Goal: Task Accomplishment & Management: Manage account settings

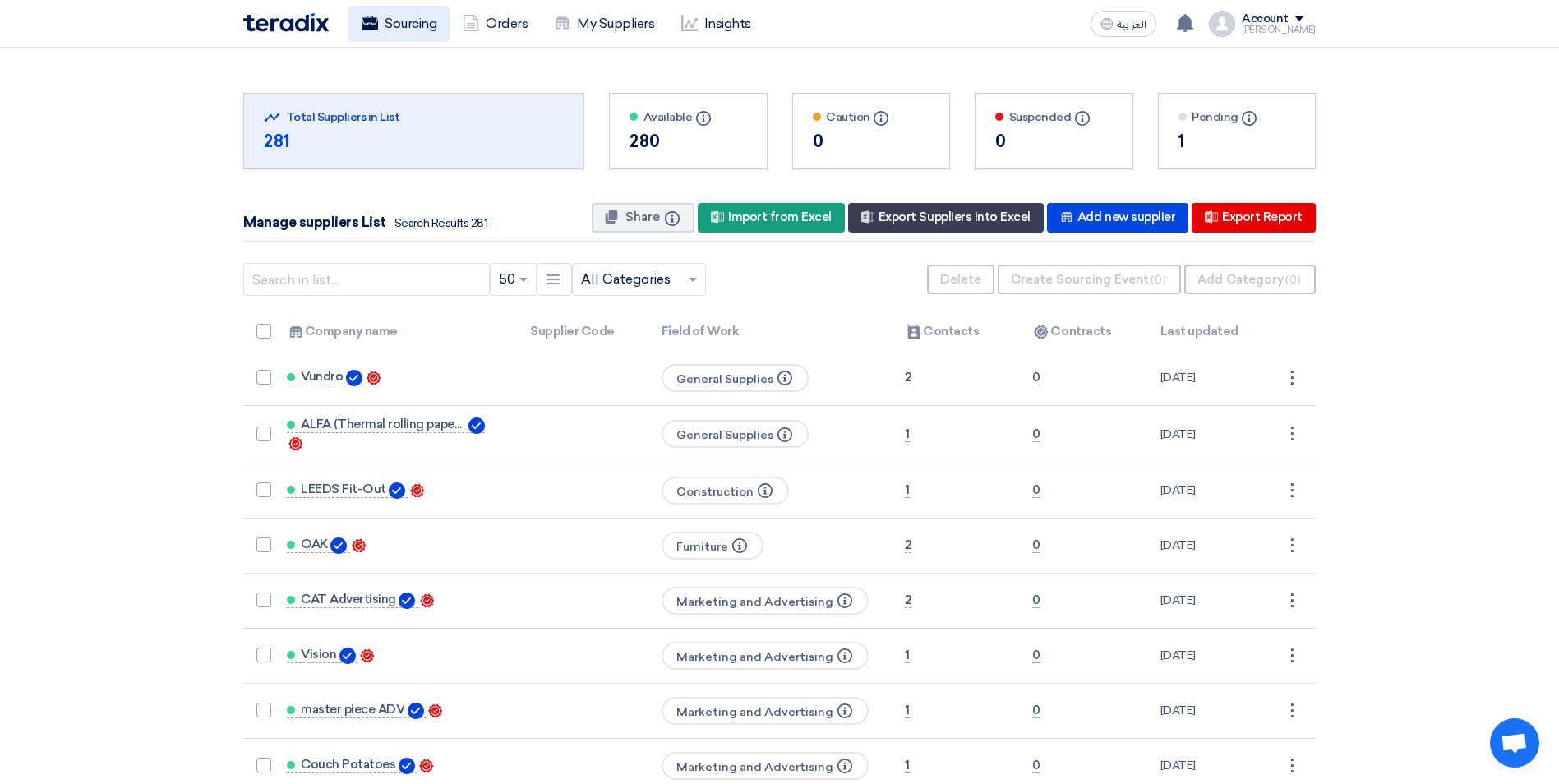
click at [386, 24] on link "Sourcing" at bounding box center [398, 23] width 101 height 36
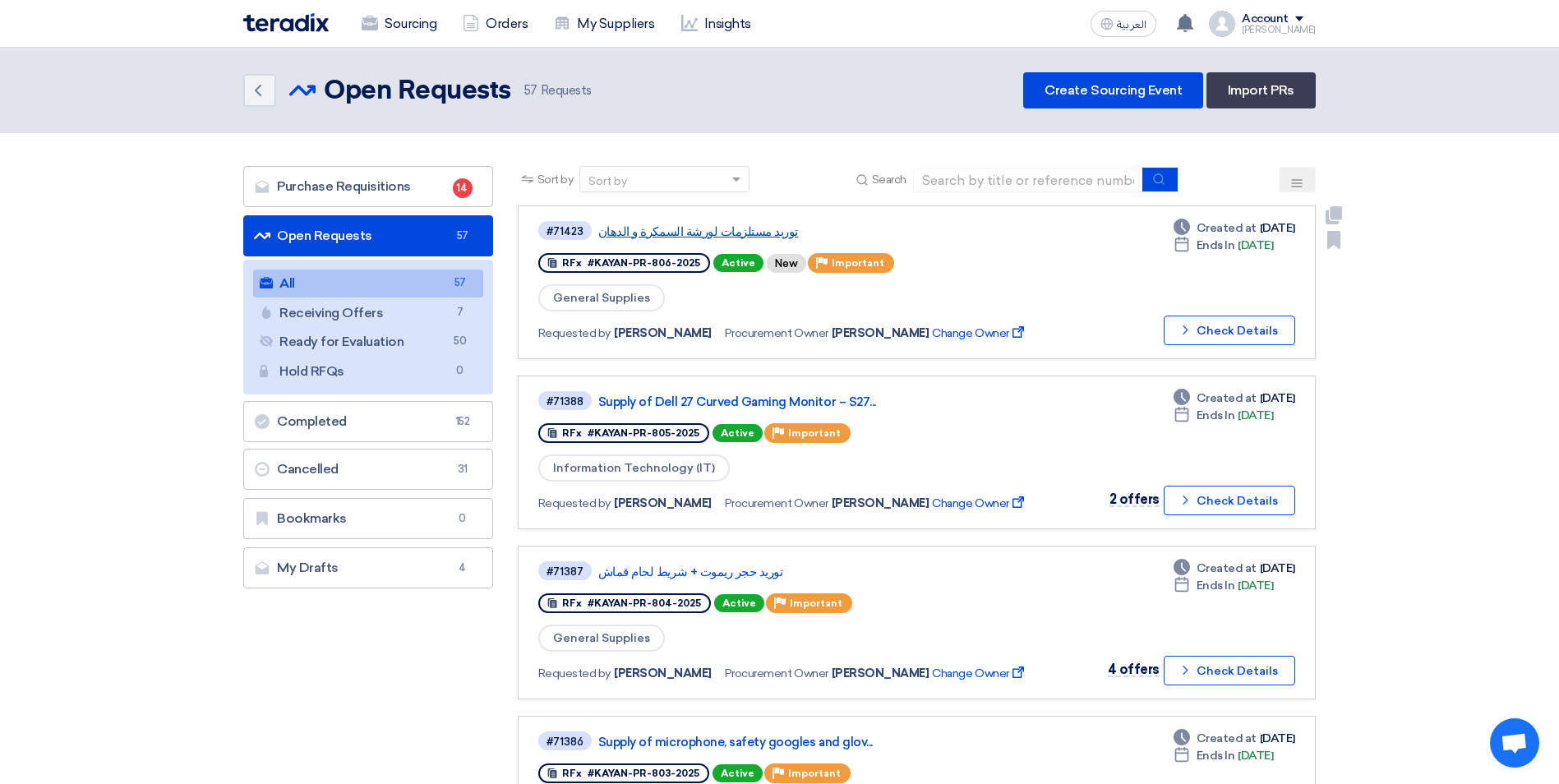
click at [709, 231] on link "توريد مستلزمات لورشة السمكرة و الدهان" at bounding box center [804, 231] width 411 height 15
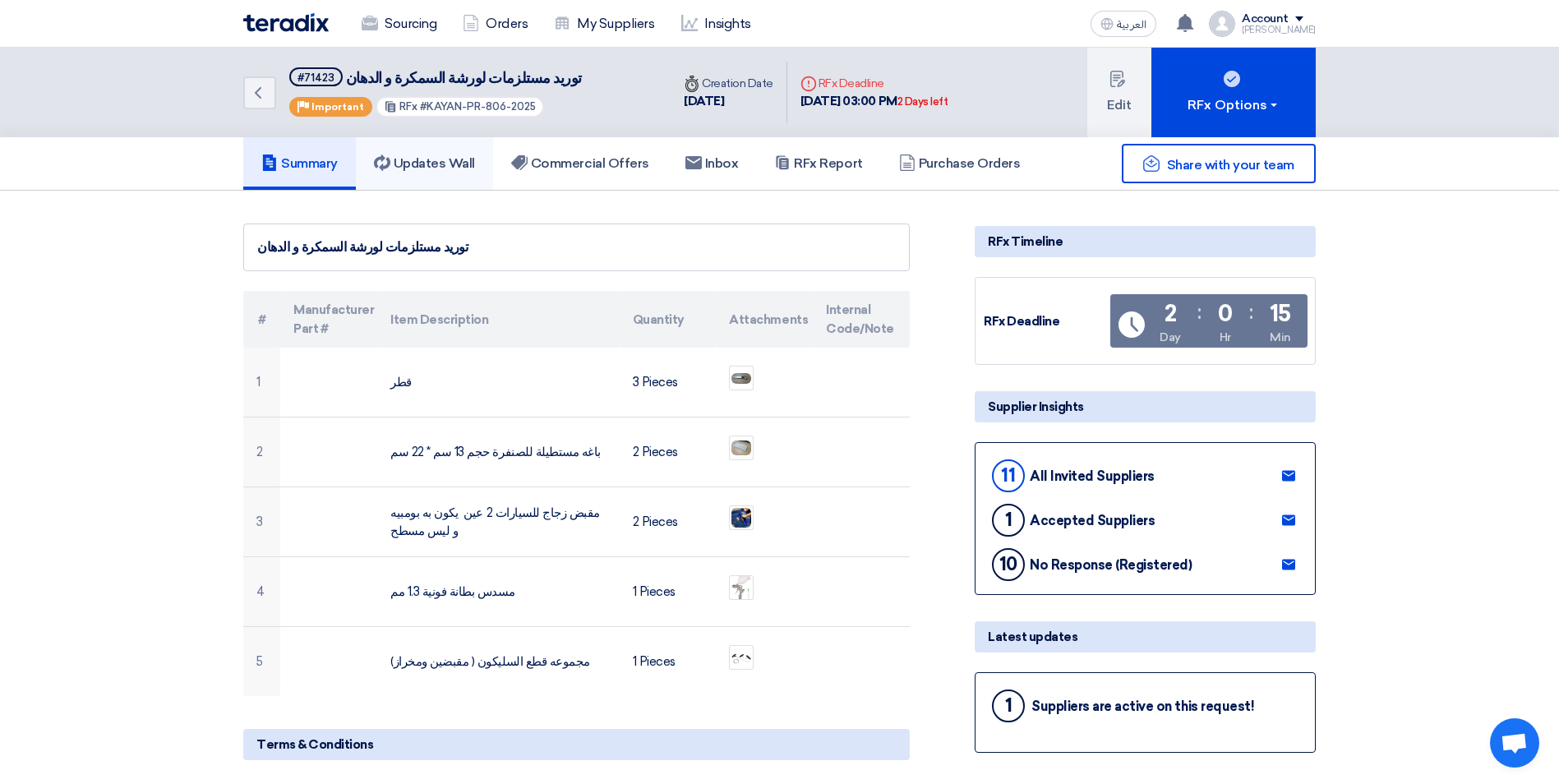
click at [452, 163] on h5 "Updates Wall" at bounding box center [424, 163] width 101 height 16
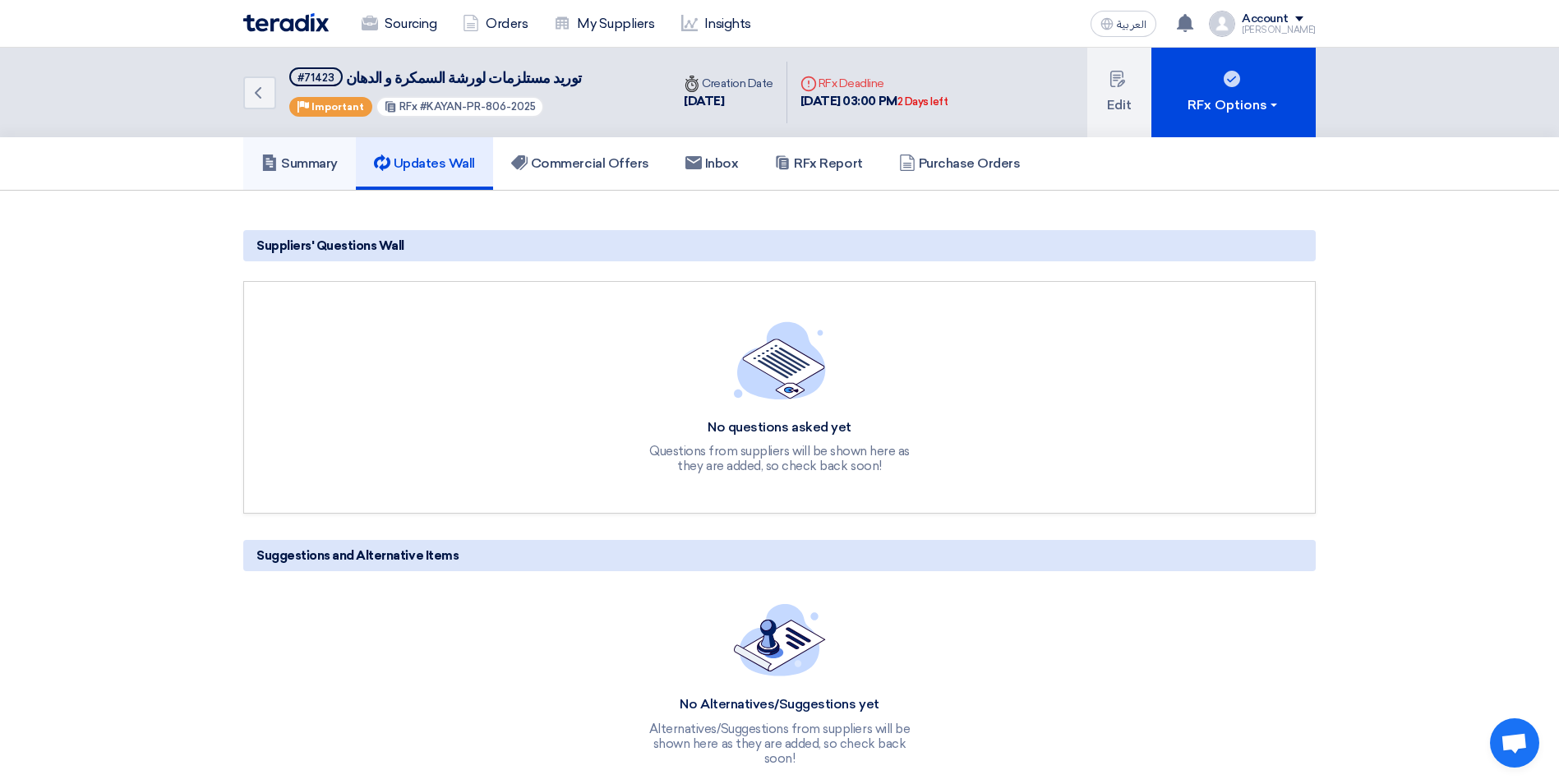
click at [311, 172] on link "Summary" at bounding box center [299, 163] width 113 height 53
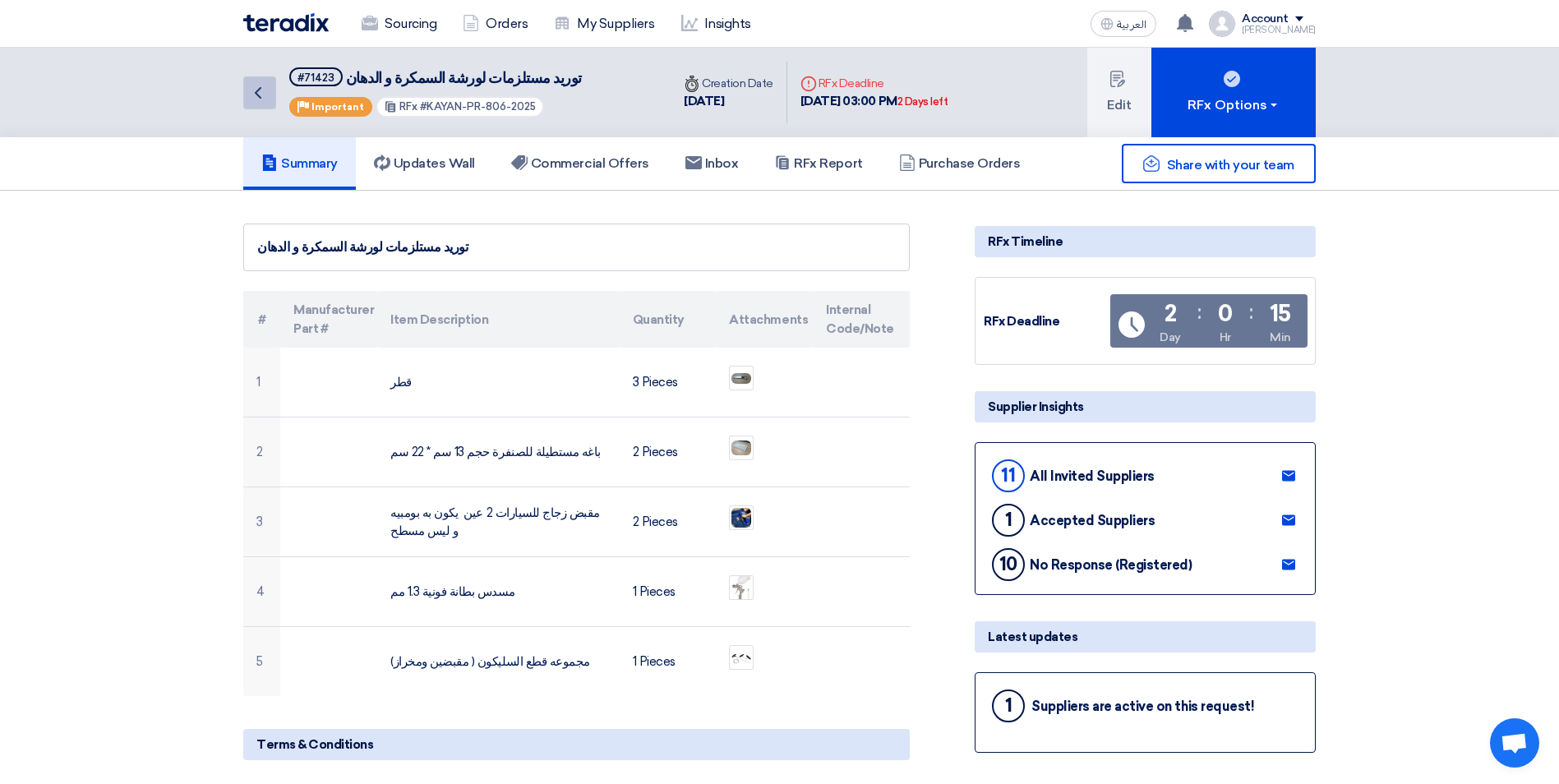
click at [269, 83] on link "Back" at bounding box center [259, 93] width 33 height 33
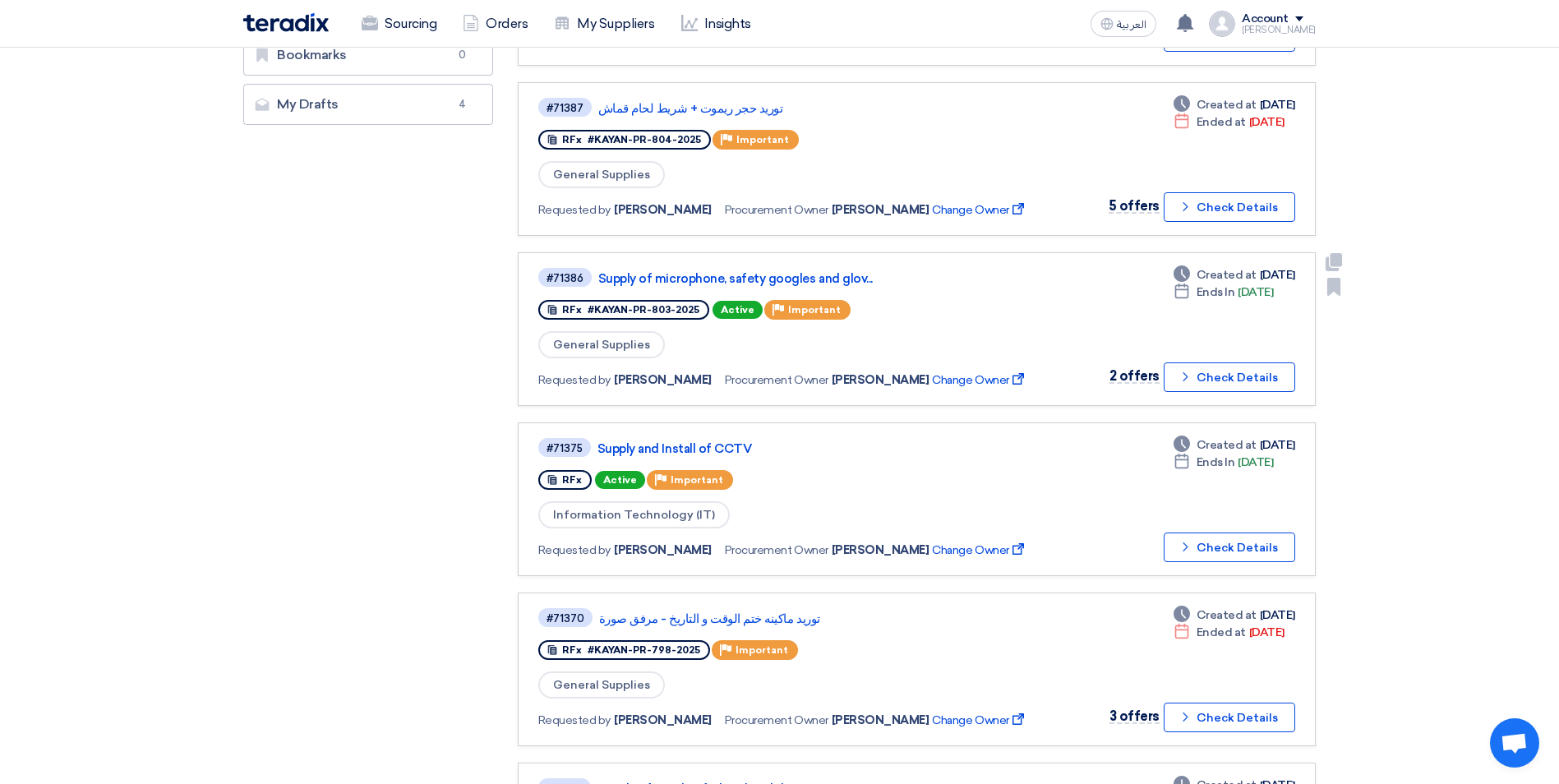
scroll to position [493, 0]
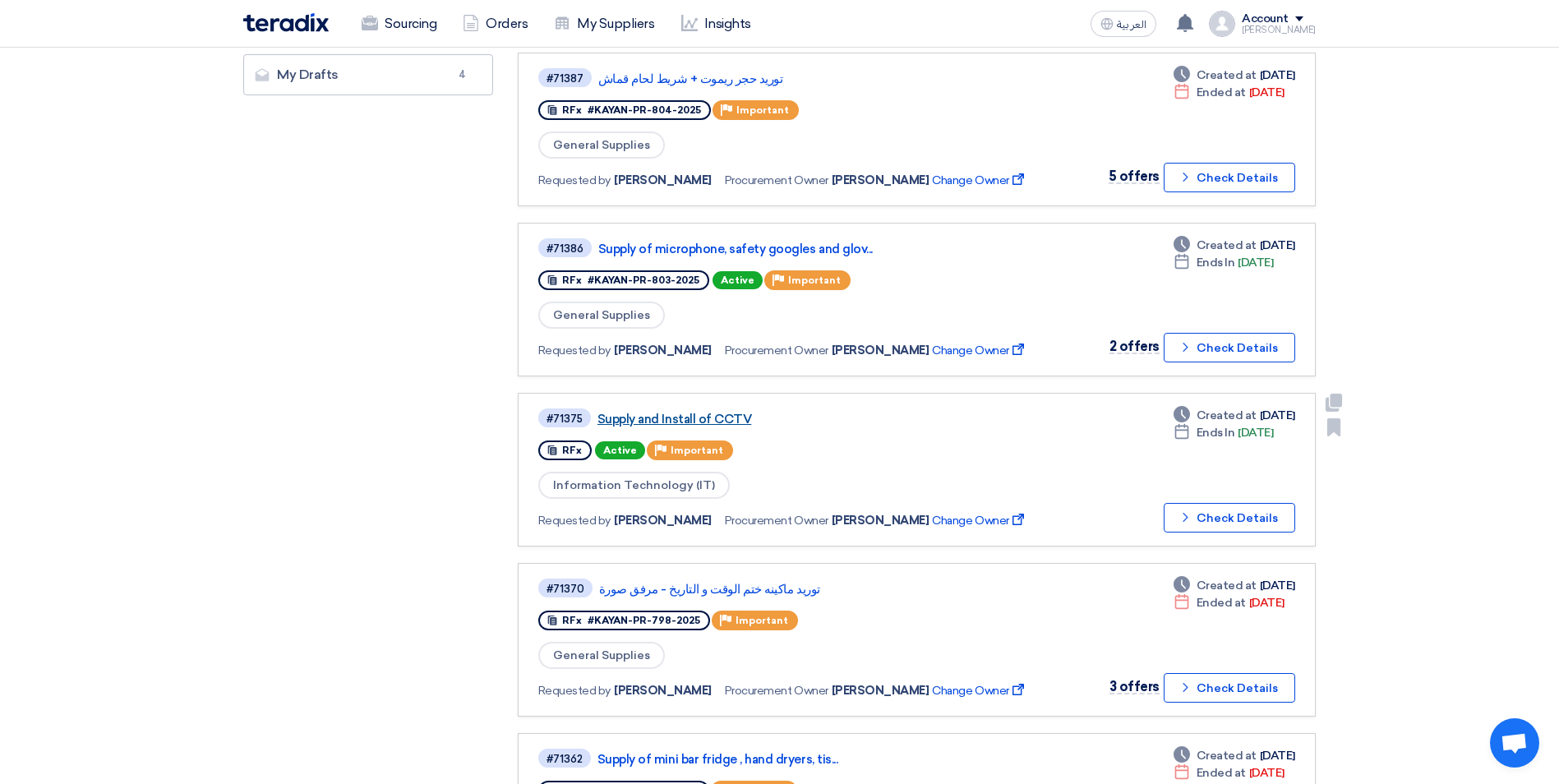
click at [689, 413] on link "Supply and Install of CCTV" at bounding box center [803, 419] width 411 height 15
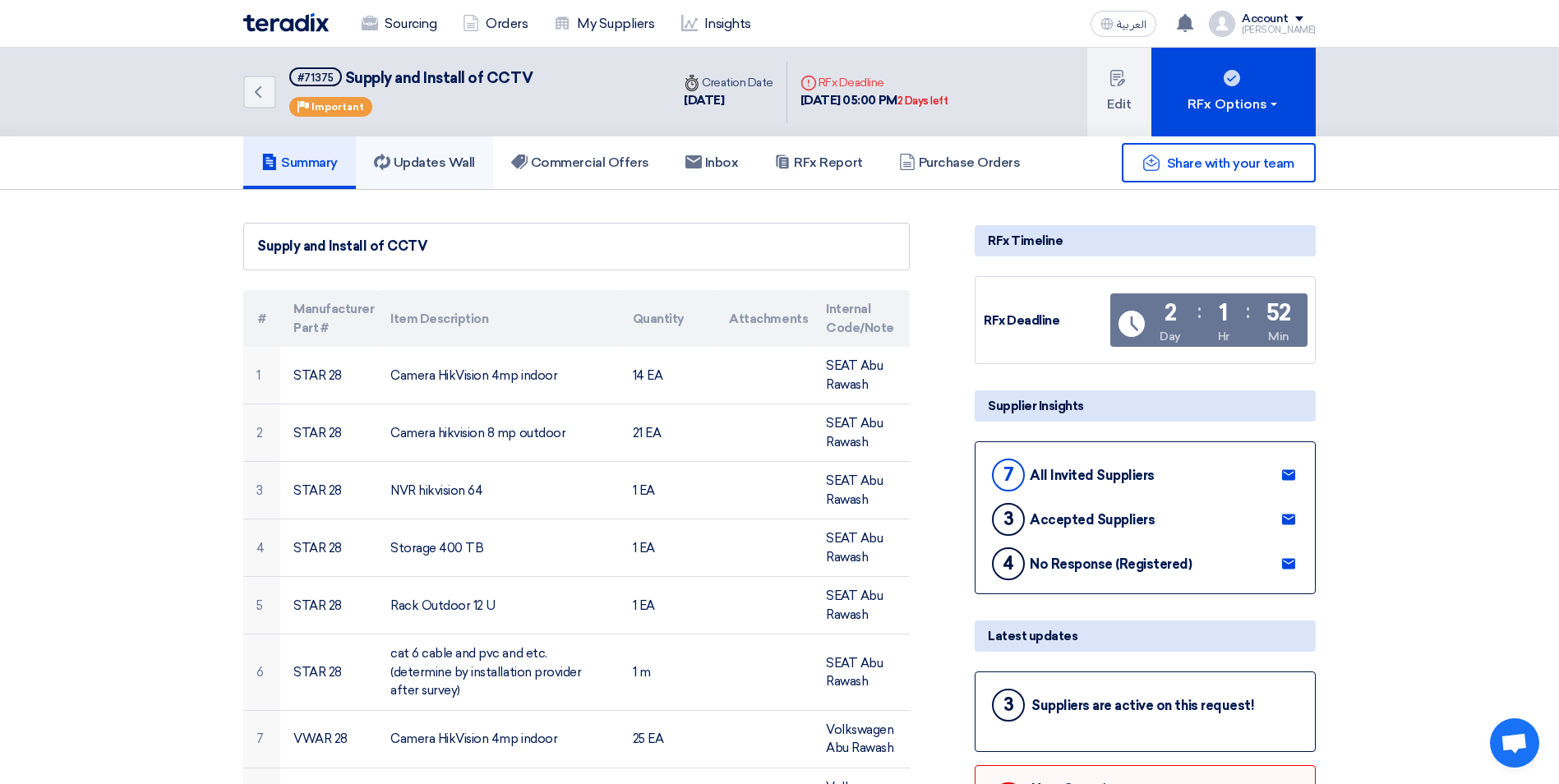
click at [432, 157] on h5 "Updates Wall" at bounding box center [424, 163] width 101 height 16
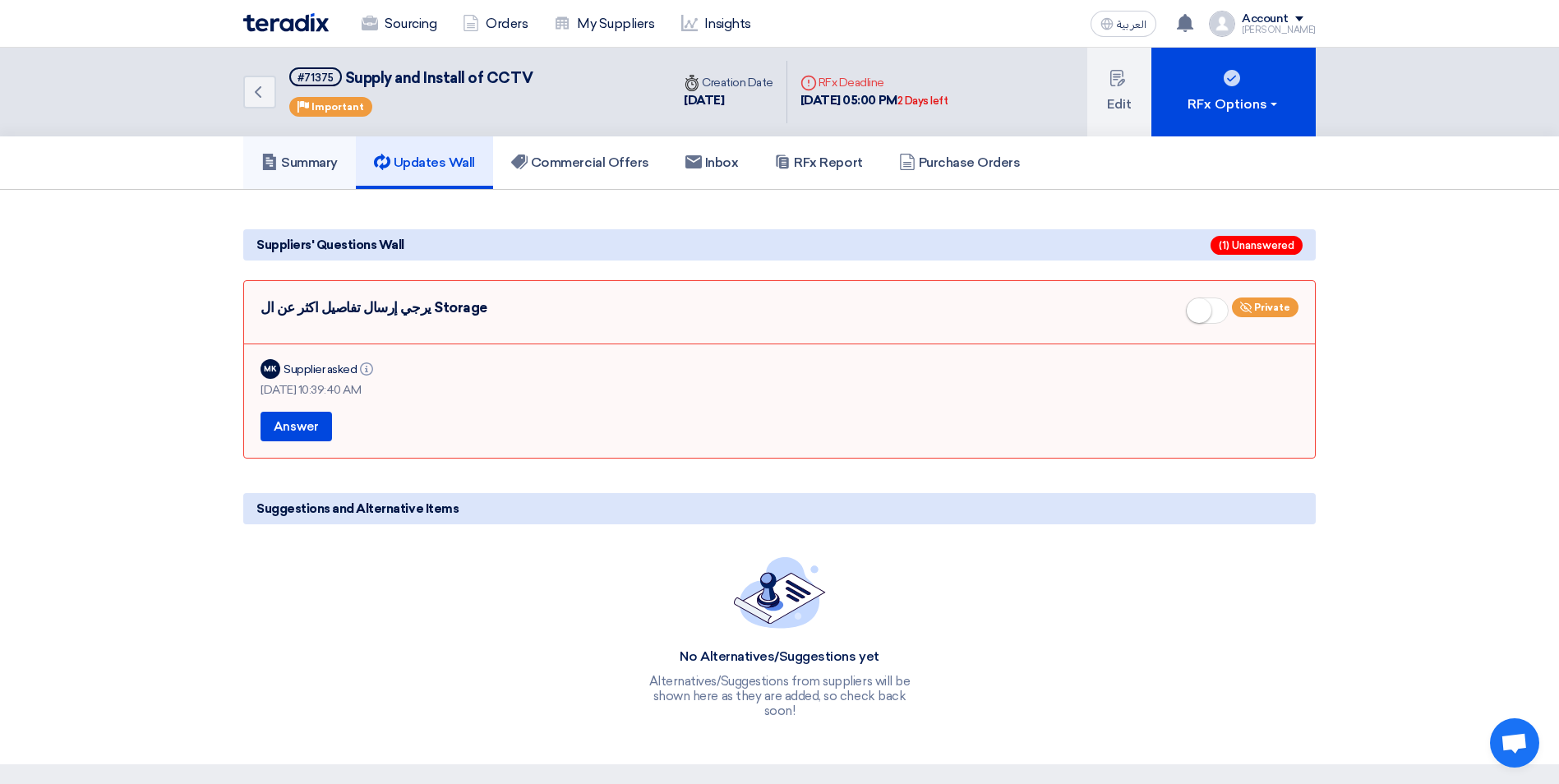
drag, startPoint x: 317, startPoint y: 161, endPoint x: 308, endPoint y: 166, distance: 10.3
click at [317, 161] on h5 "Summary" at bounding box center [300, 163] width 77 height 16
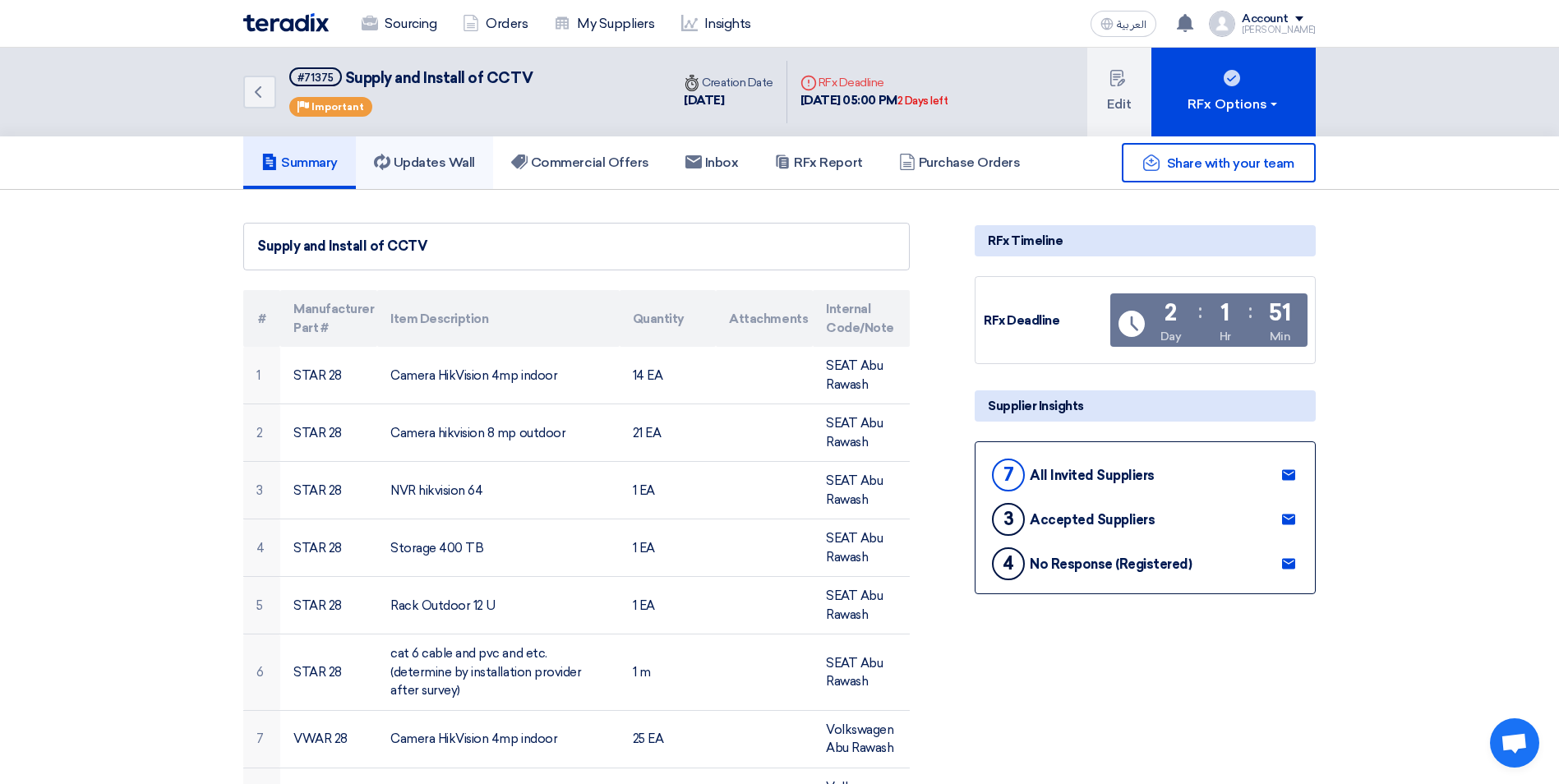
click at [417, 168] on h5 "Updates Wall" at bounding box center [424, 163] width 101 height 16
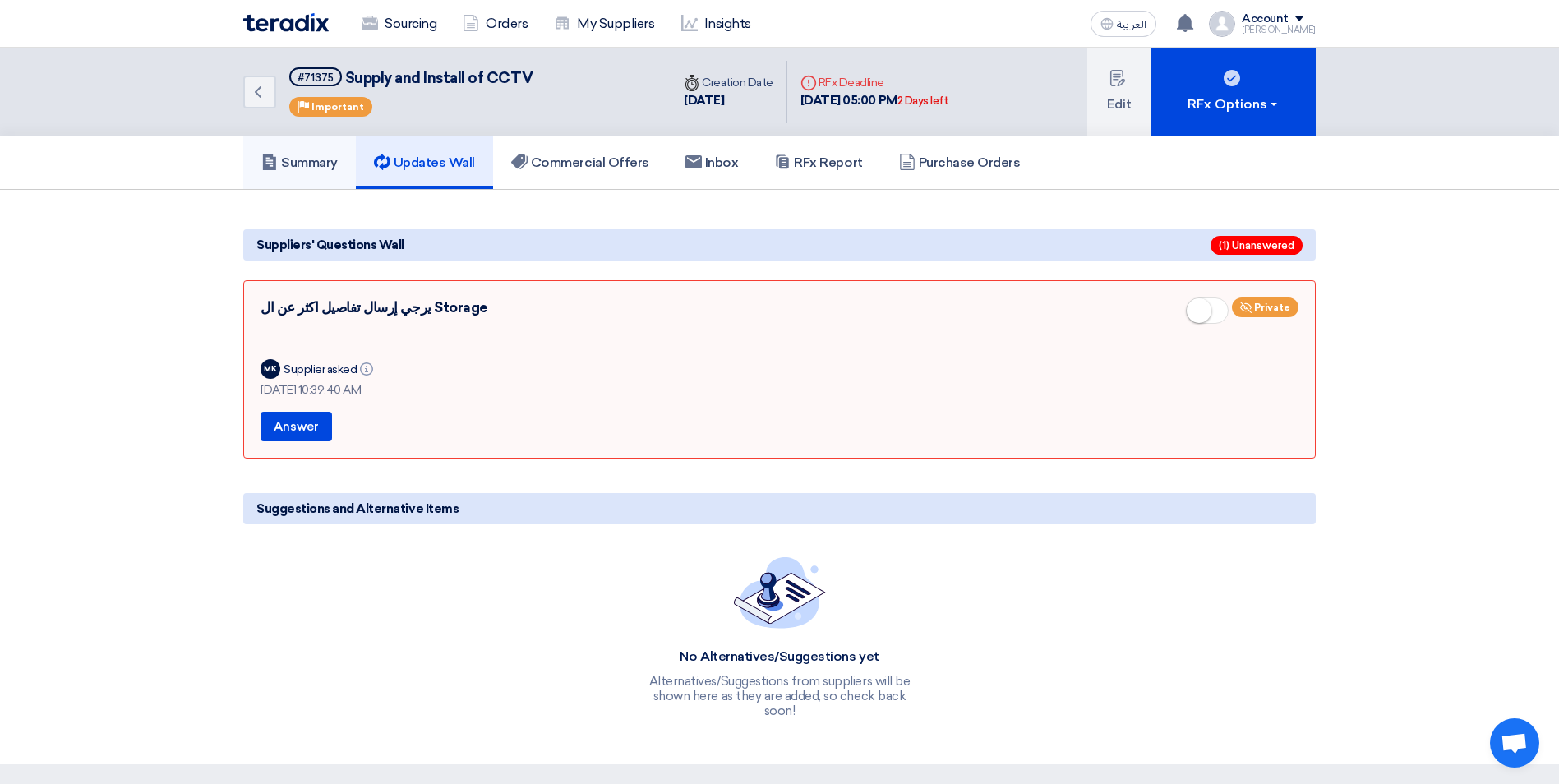
click at [302, 155] on h5 "Summary" at bounding box center [300, 163] width 77 height 16
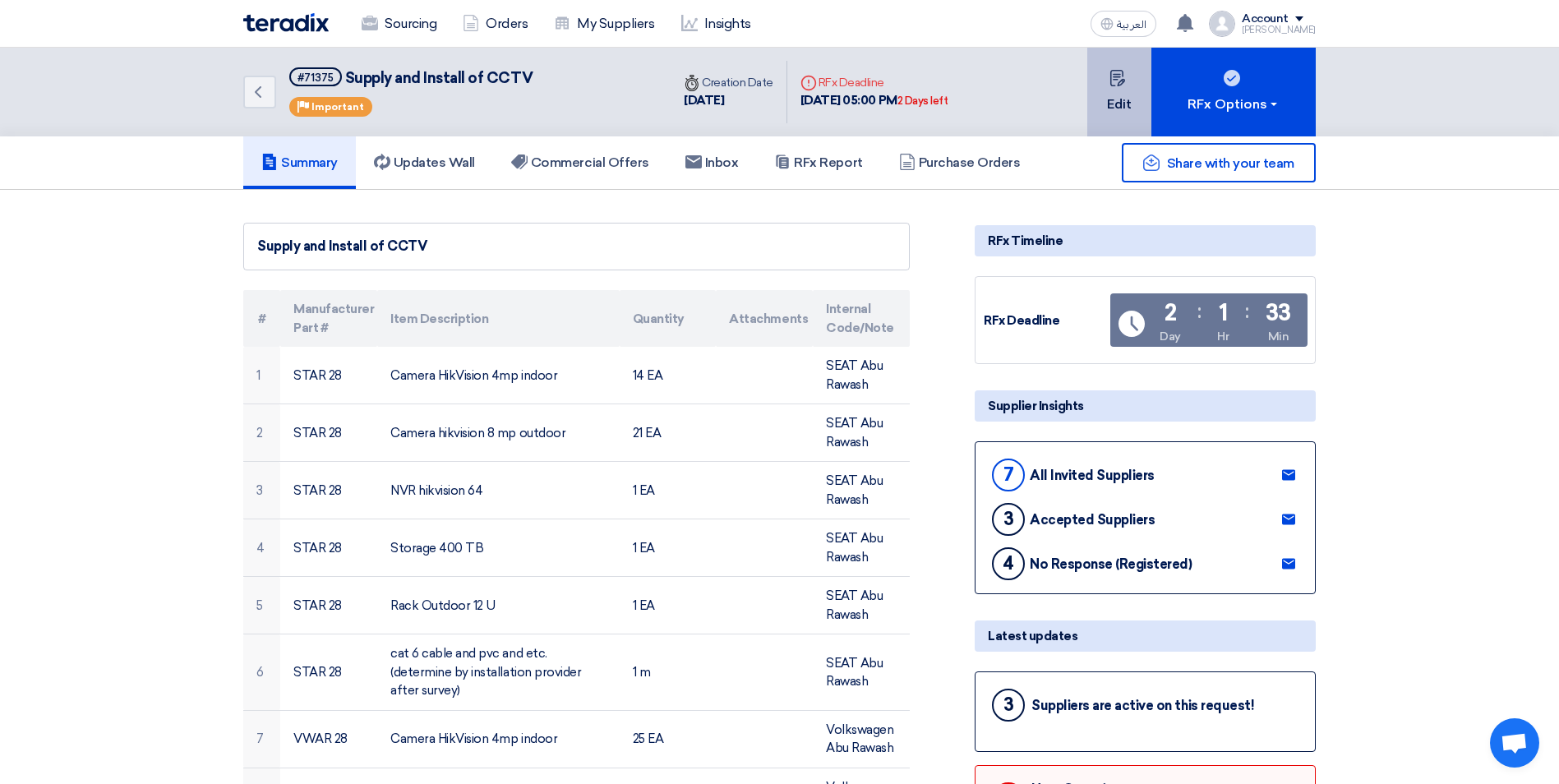
click at [1119, 71] on use at bounding box center [1117, 78] width 15 height 16
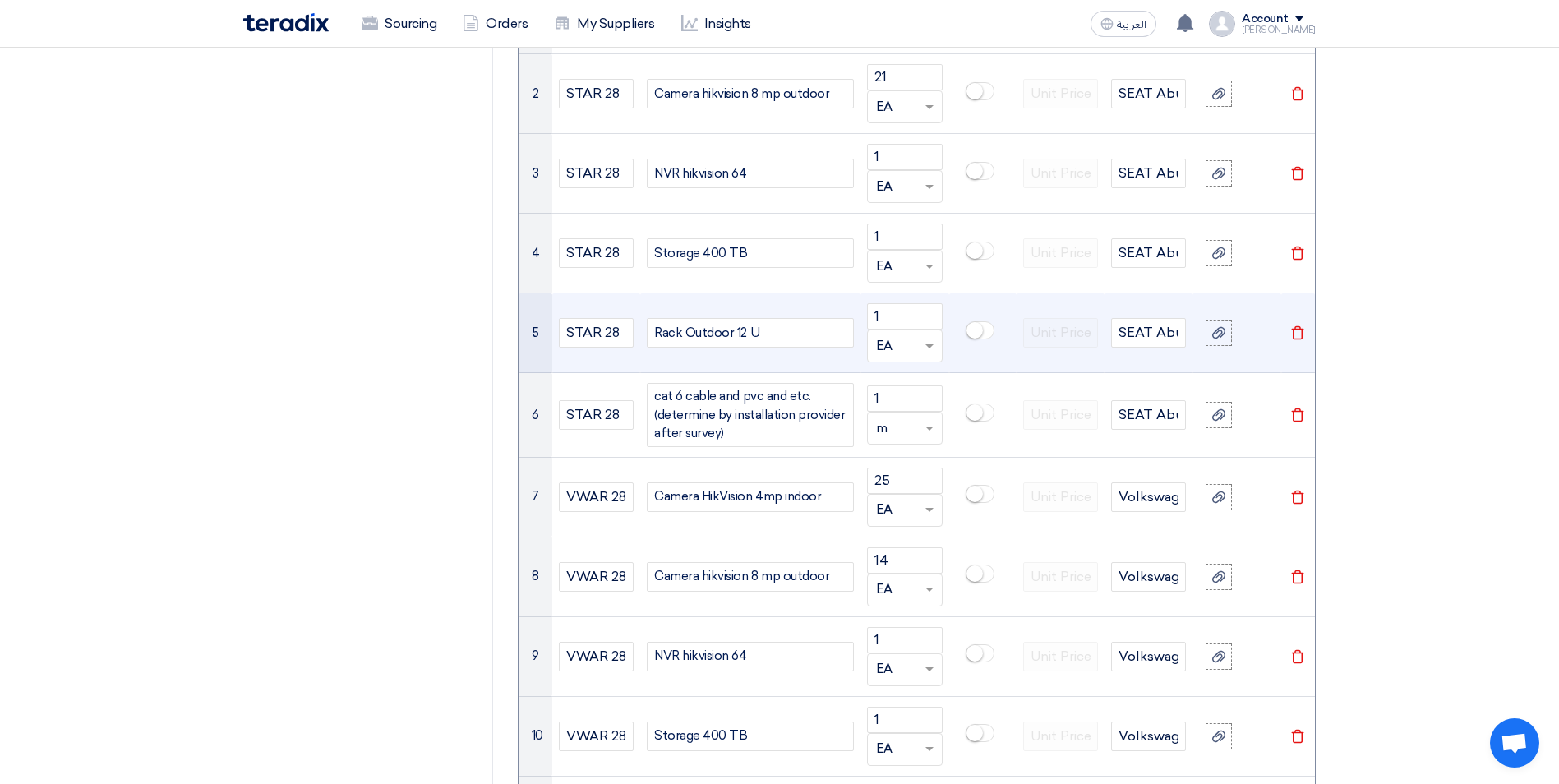
scroll to position [1314, 0]
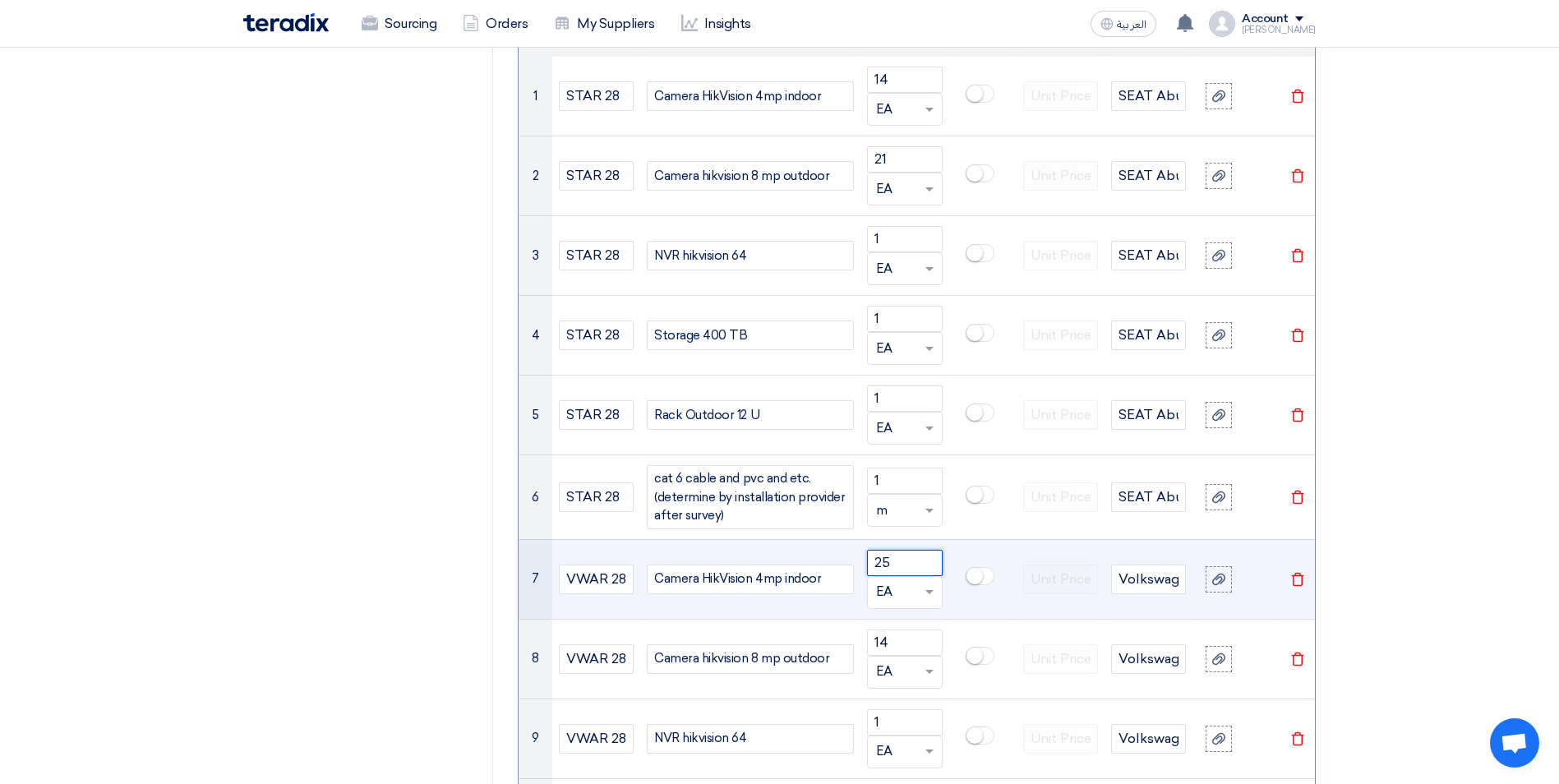
drag, startPoint x: 905, startPoint y: 561, endPoint x: 870, endPoint y: 558, distance: 35.1
click at [870, 558] on input "25" at bounding box center [904, 562] width 75 height 26
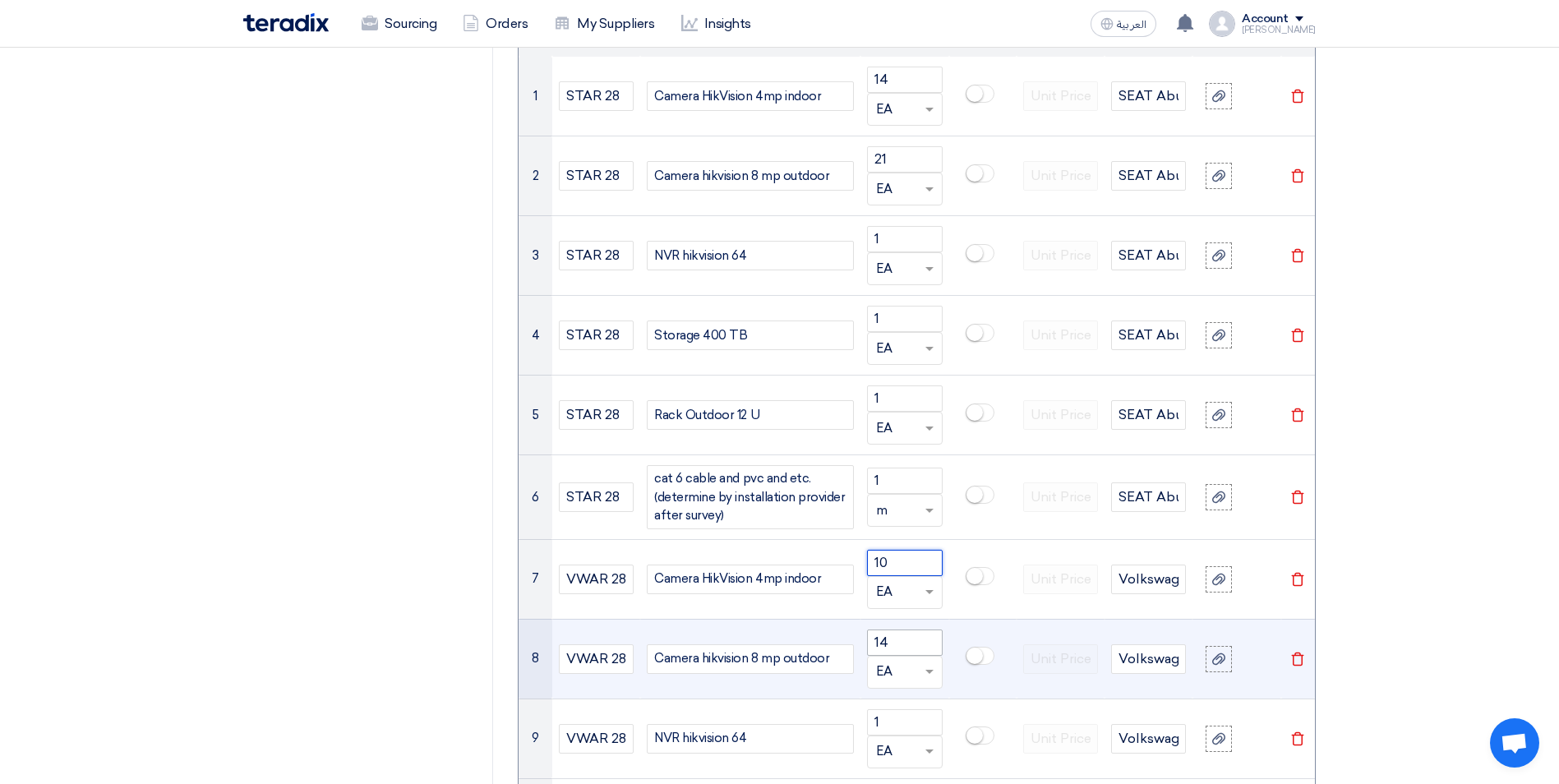
type input "10"
drag, startPoint x: 897, startPoint y: 642, endPoint x: 849, endPoint y: 643, distance: 48.0
click at [849, 643] on tr "8 VWAR 28 Camera hikvision 8 mp outdoor 14 Unit × EA Volkswagen Abu Rawash Dele…" at bounding box center [916, 658] width 796 height 79
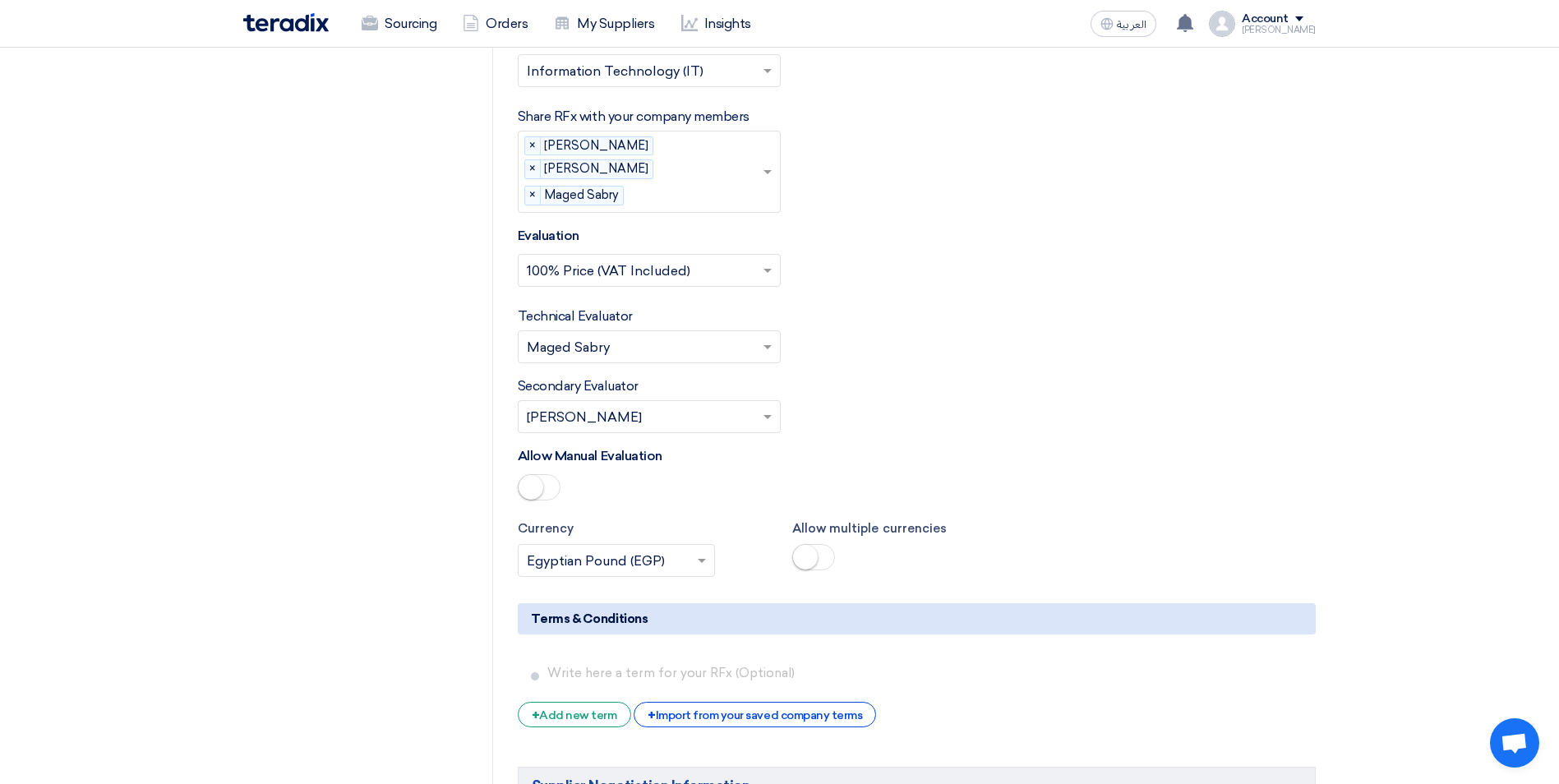
scroll to position [3942, 0]
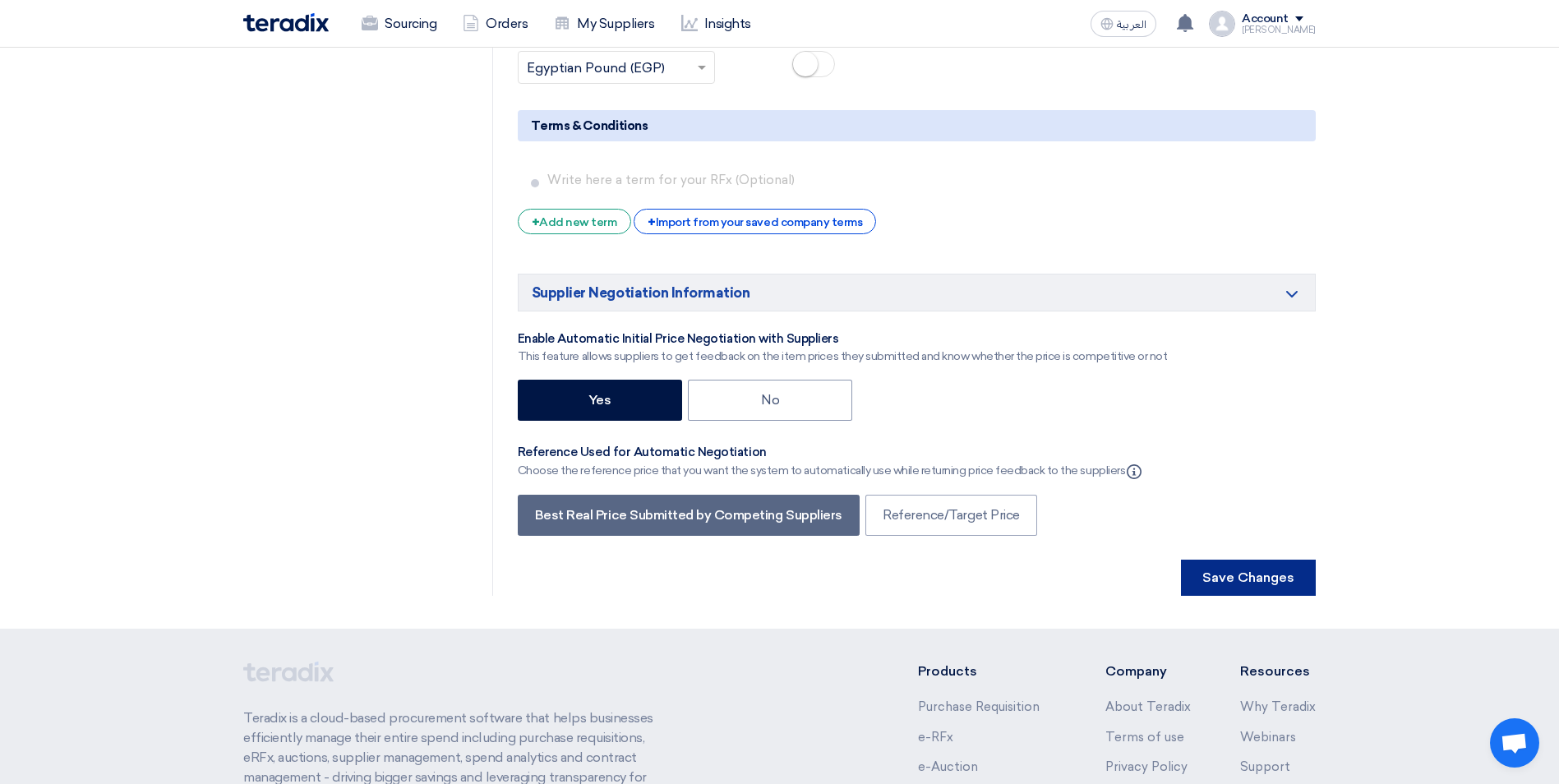
type input "37"
click at [1278, 559] on button "Save Changes" at bounding box center [1248, 577] width 135 height 36
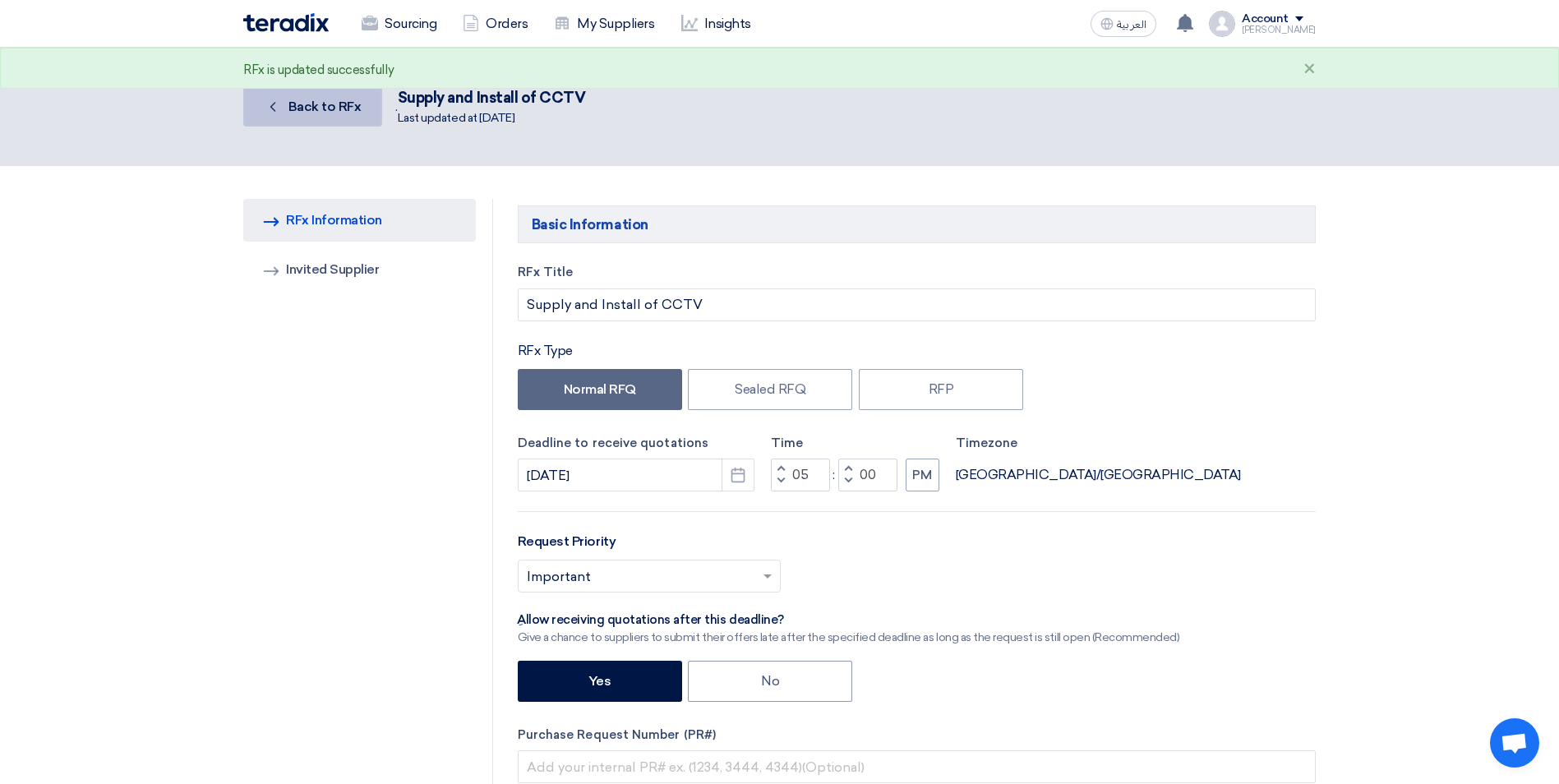
click at [328, 114] on link "Back Back to RFx" at bounding box center [312, 107] width 138 height 39
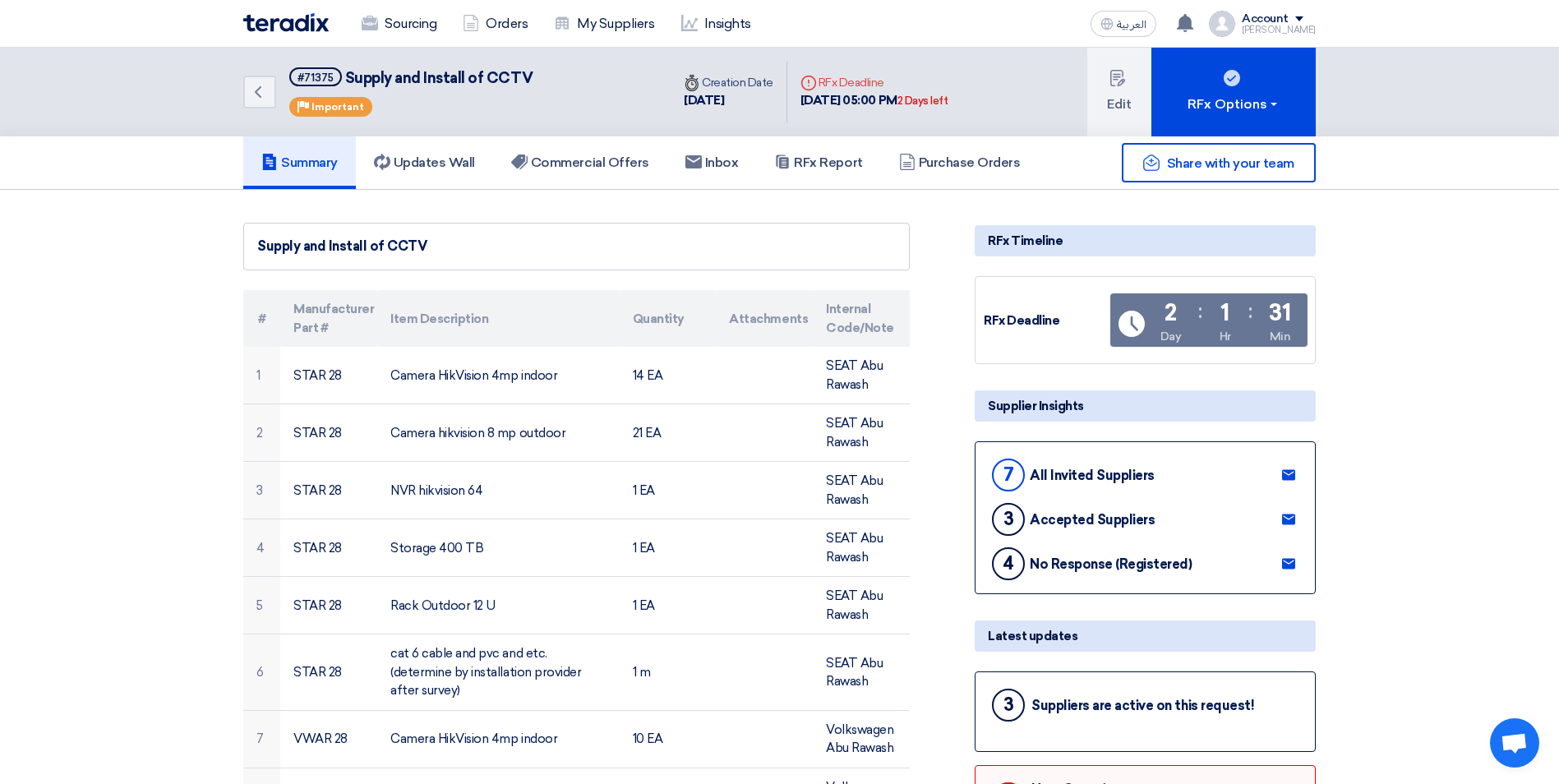
click at [1288, 23] on div "Account" at bounding box center [1265, 20] width 46 height 14
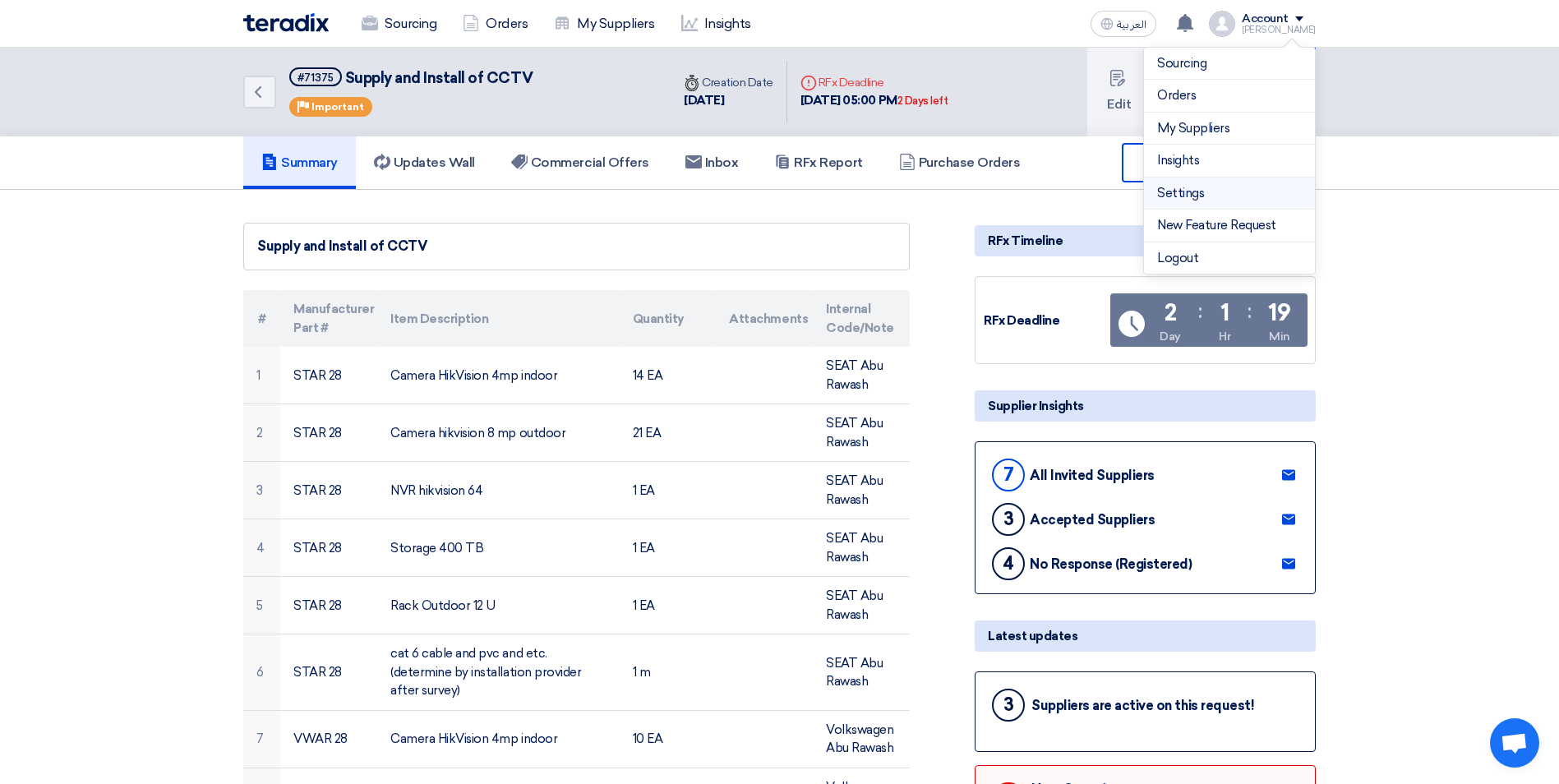
click at [1199, 192] on link "Settings" at bounding box center [1229, 193] width 145 height 19
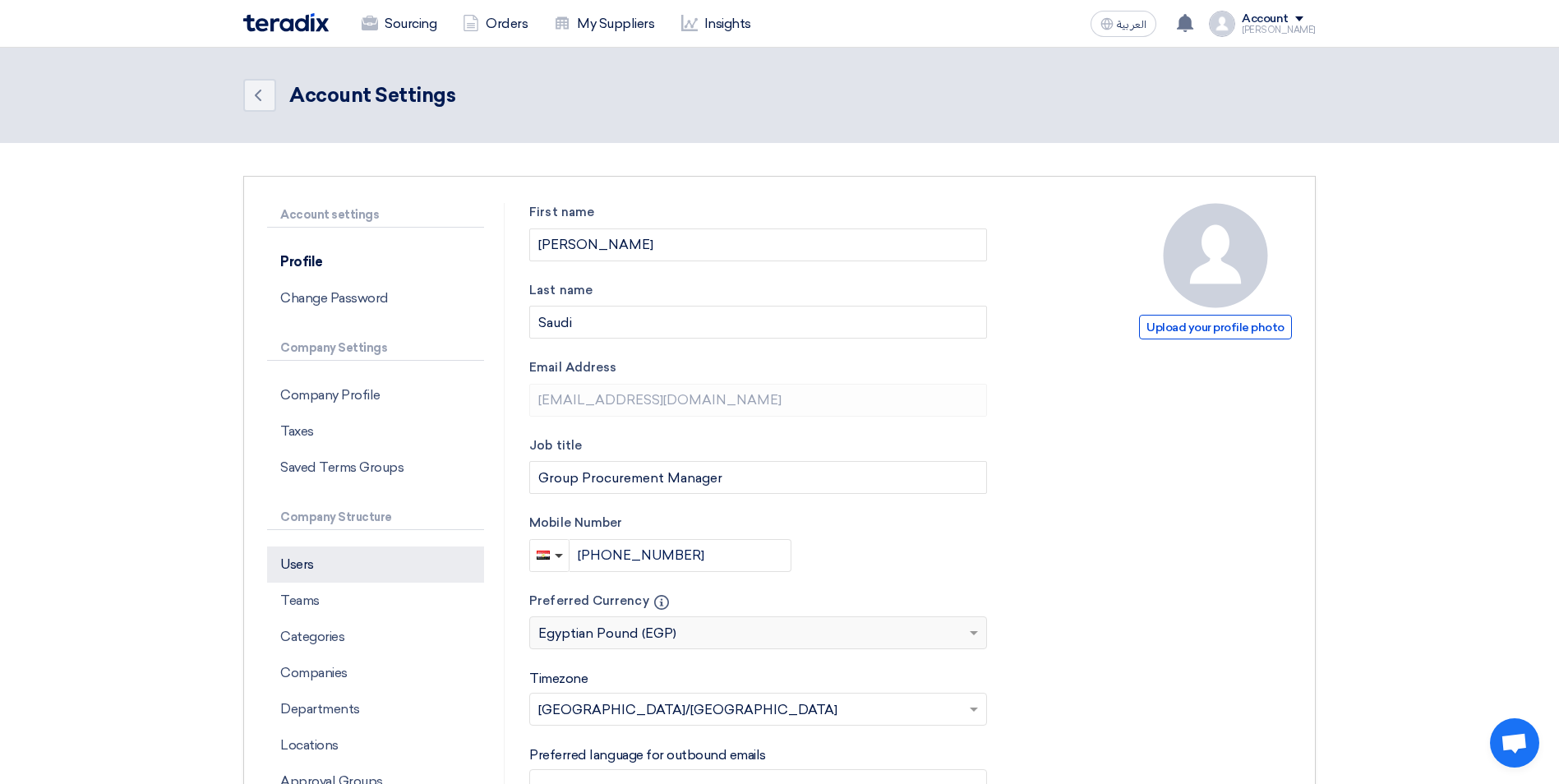
click at [315, 557] on p "Users" at bounding box center [375, 564] width 217 height 36
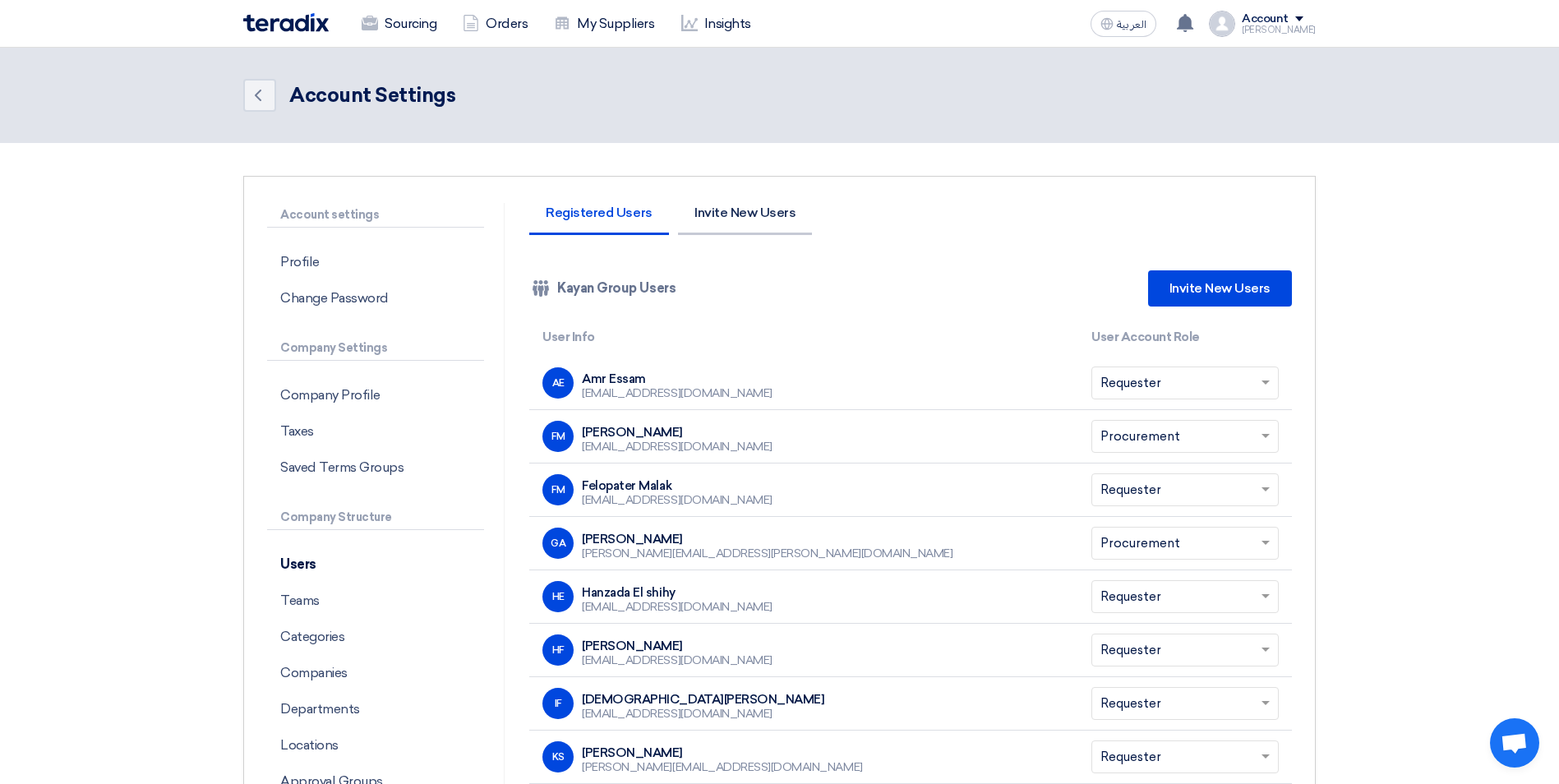
click at [759, 221] on li "Invite New Users" at bounding box center [745, 221] width 134 height 29
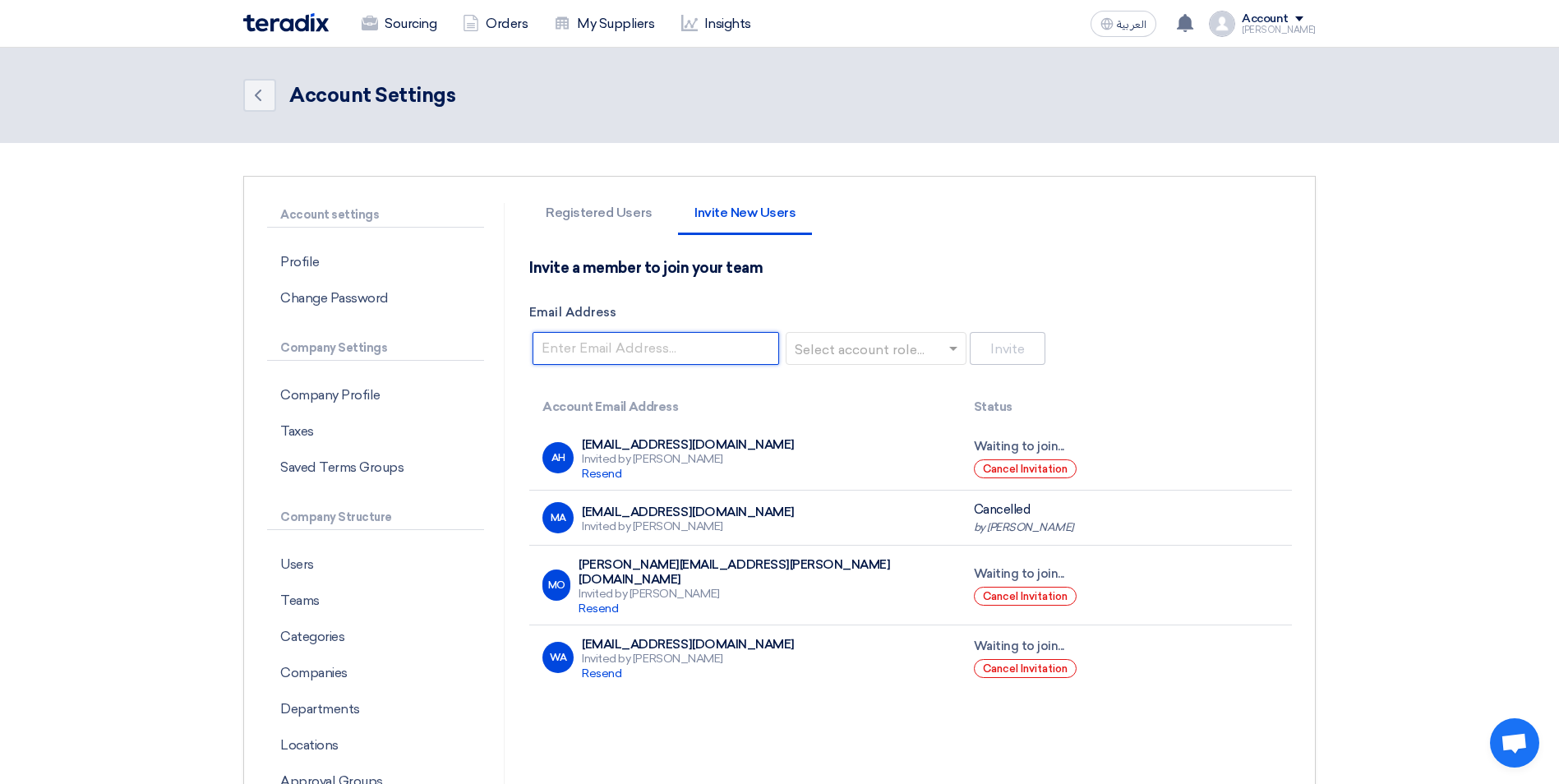
click at [668, 341] on input "Email Address" at bounding box center [656, 348] width 247 height 33
paste input "shady.ahmed@eaec.com.eg"
type input "shady.ahmed@eaec.com.eg"
click at [876, 344] on input "text" at bounding box center [871, 349] width 147 height 27
click at [861, 384] on span "Requester" at bounding box center [830, 380] width 65 height 15
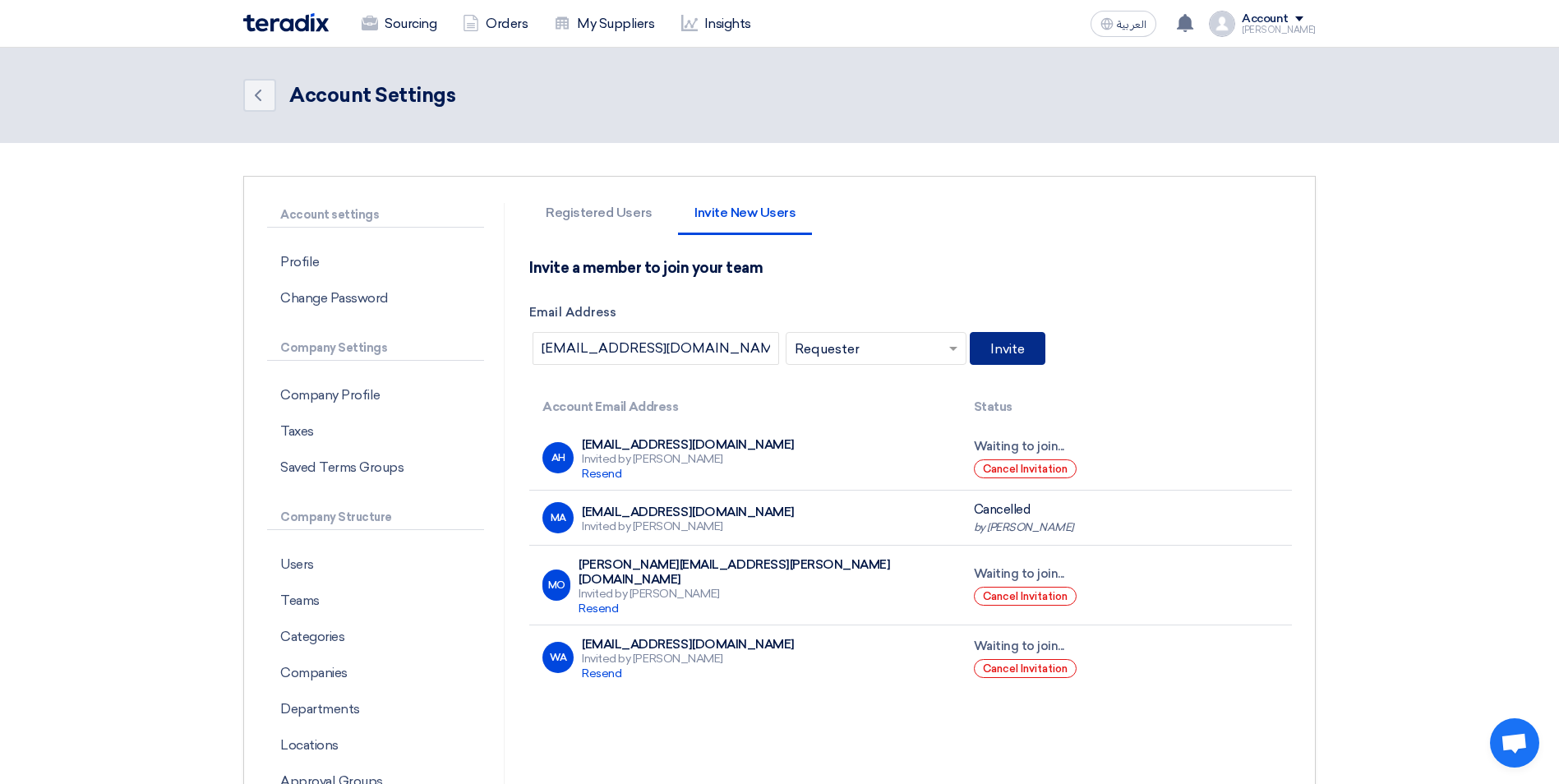
click at [997, 352] on button "Invite" at bounding box center [1007, 348] width 76 height 33
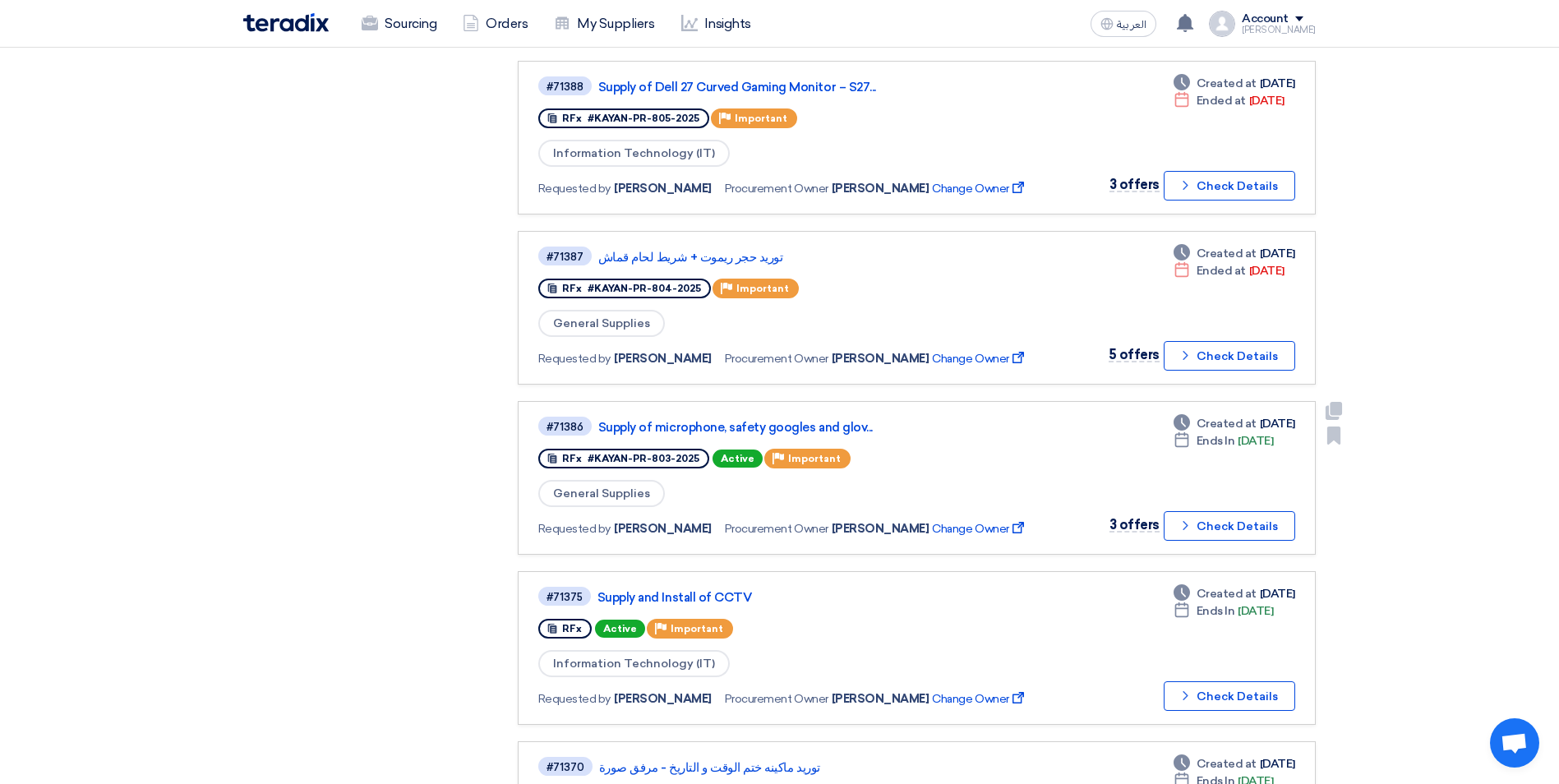
scroll to position [657, 0]
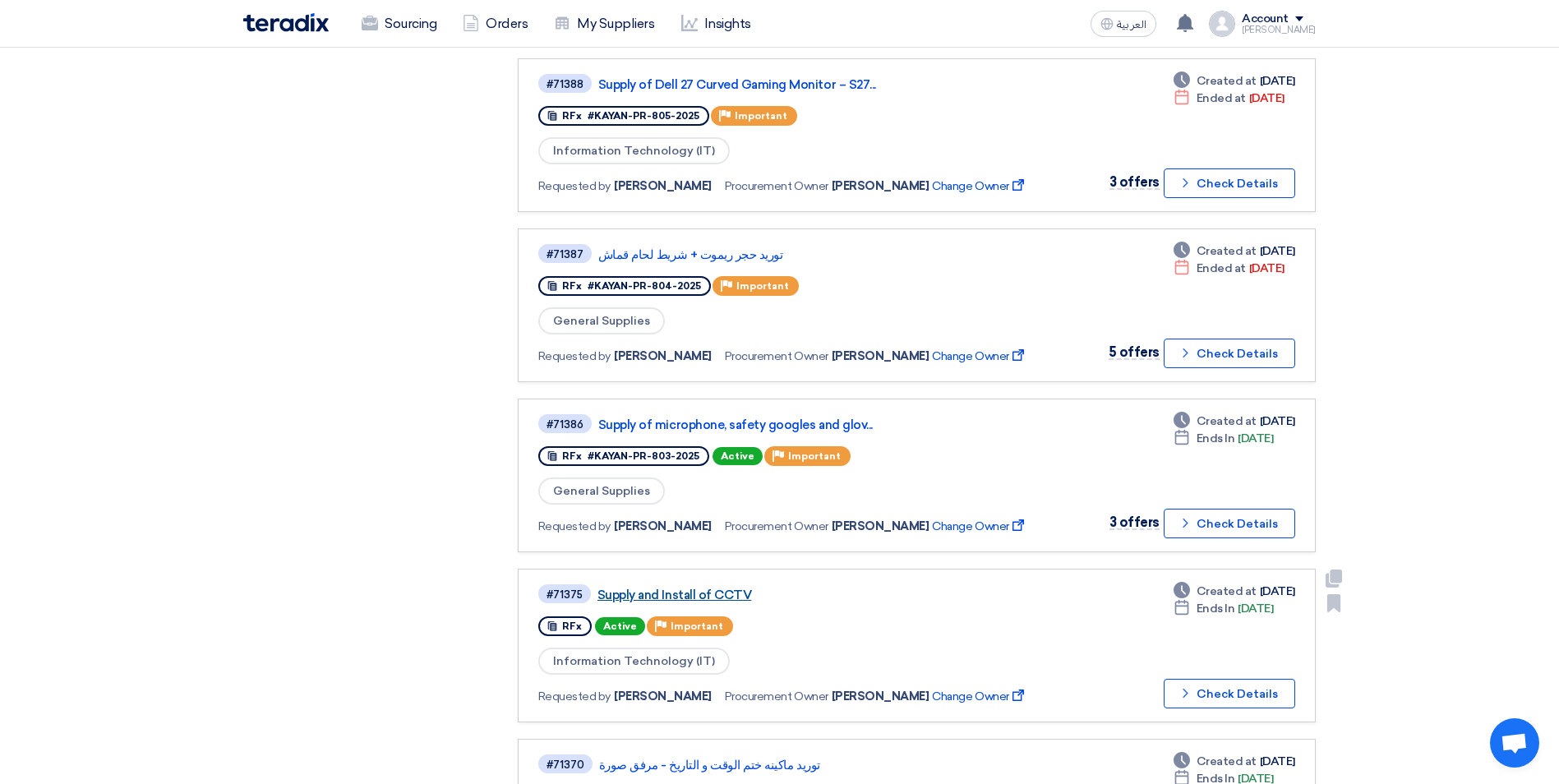
click at [711, 591] on link "Supply and Install of CCTV" at bounding box center [803, 595] width 411 height 15
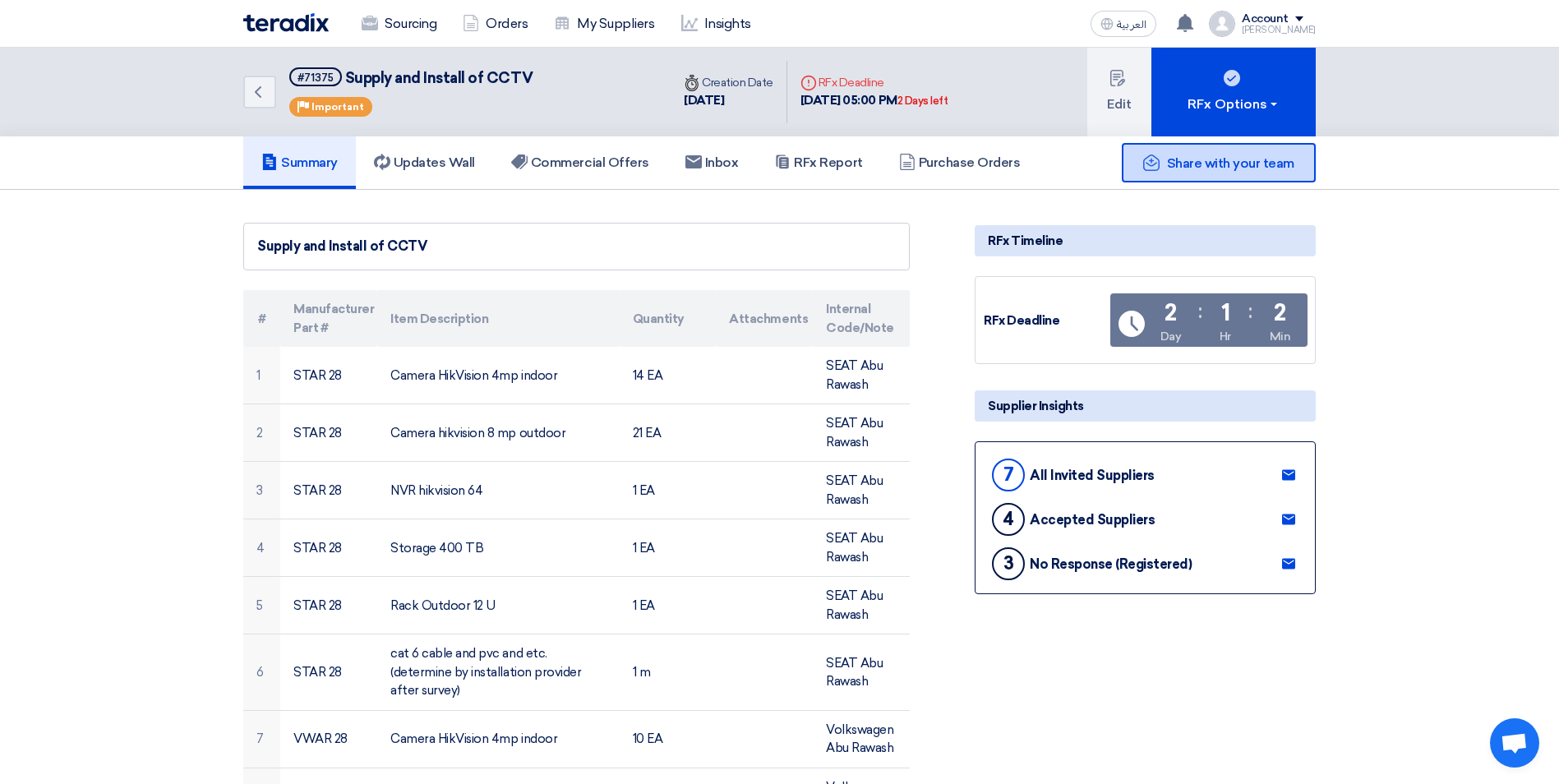
click at [1287, 159] on span "Share with your team" at bounding box center [1230, 163] width 128 height 15
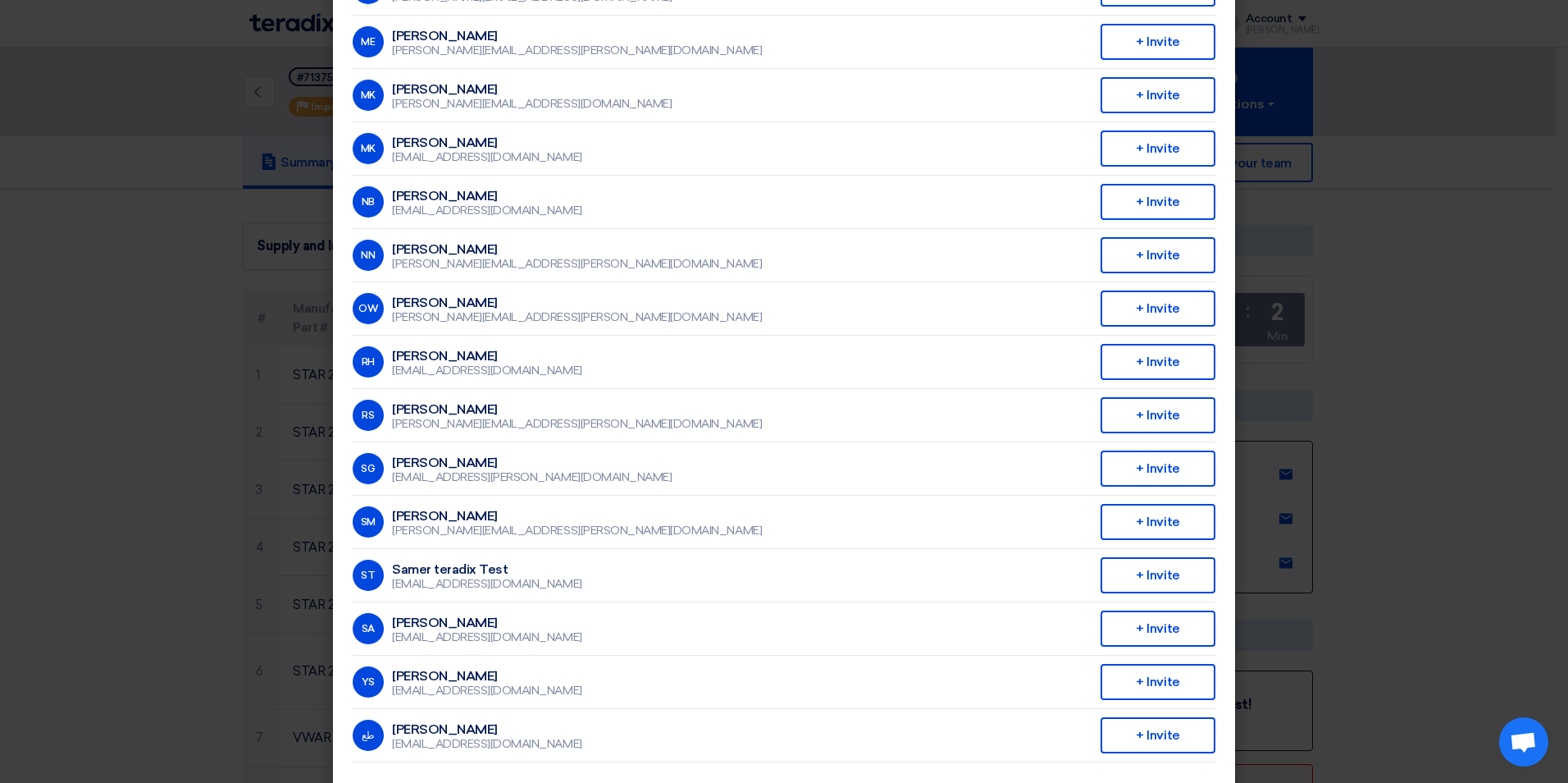
scroll to position [689, 0]
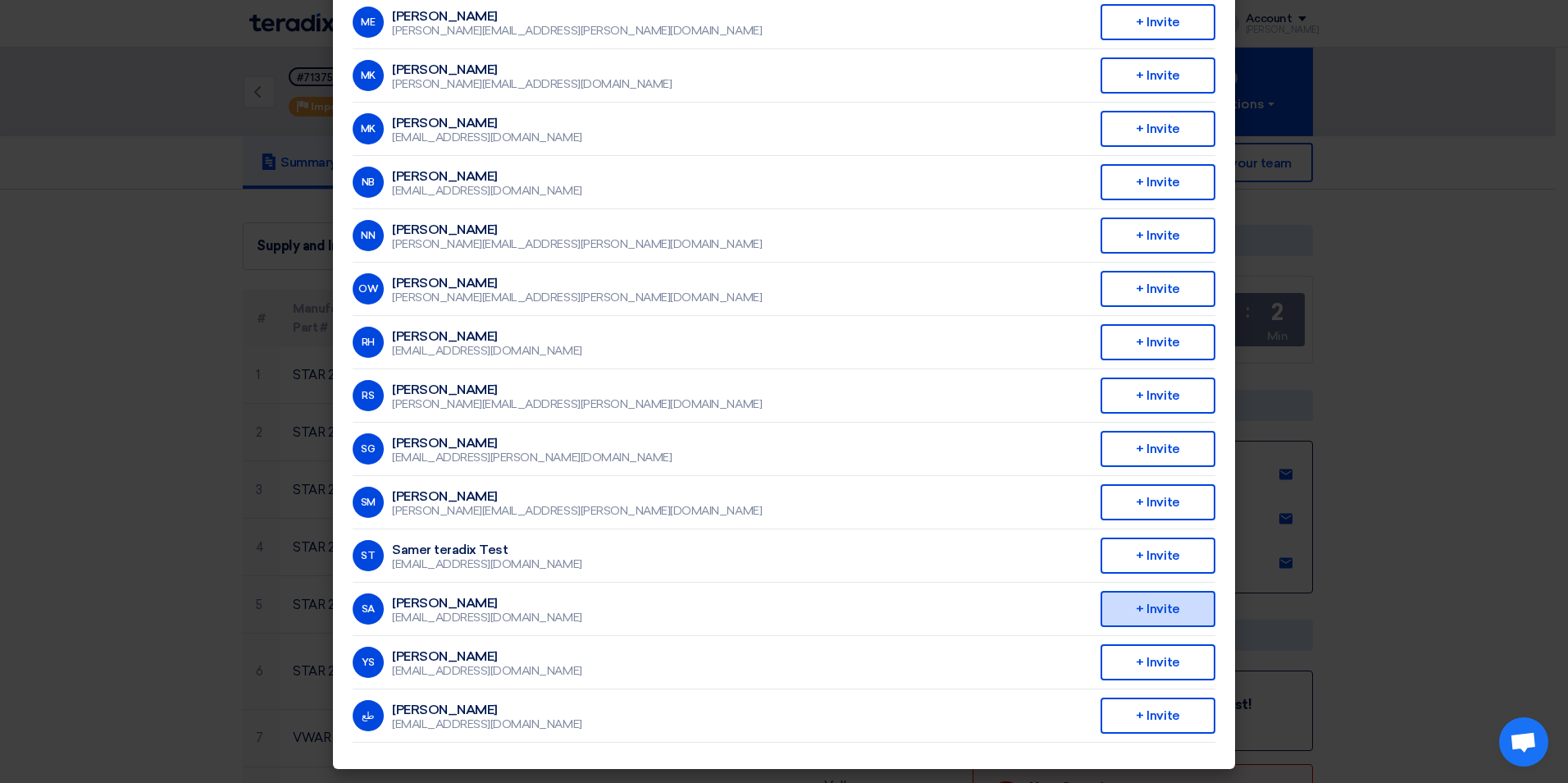
click at [1140, 606] on div "+ Invite" at bounding box center [1157, 608] width 115 height 36
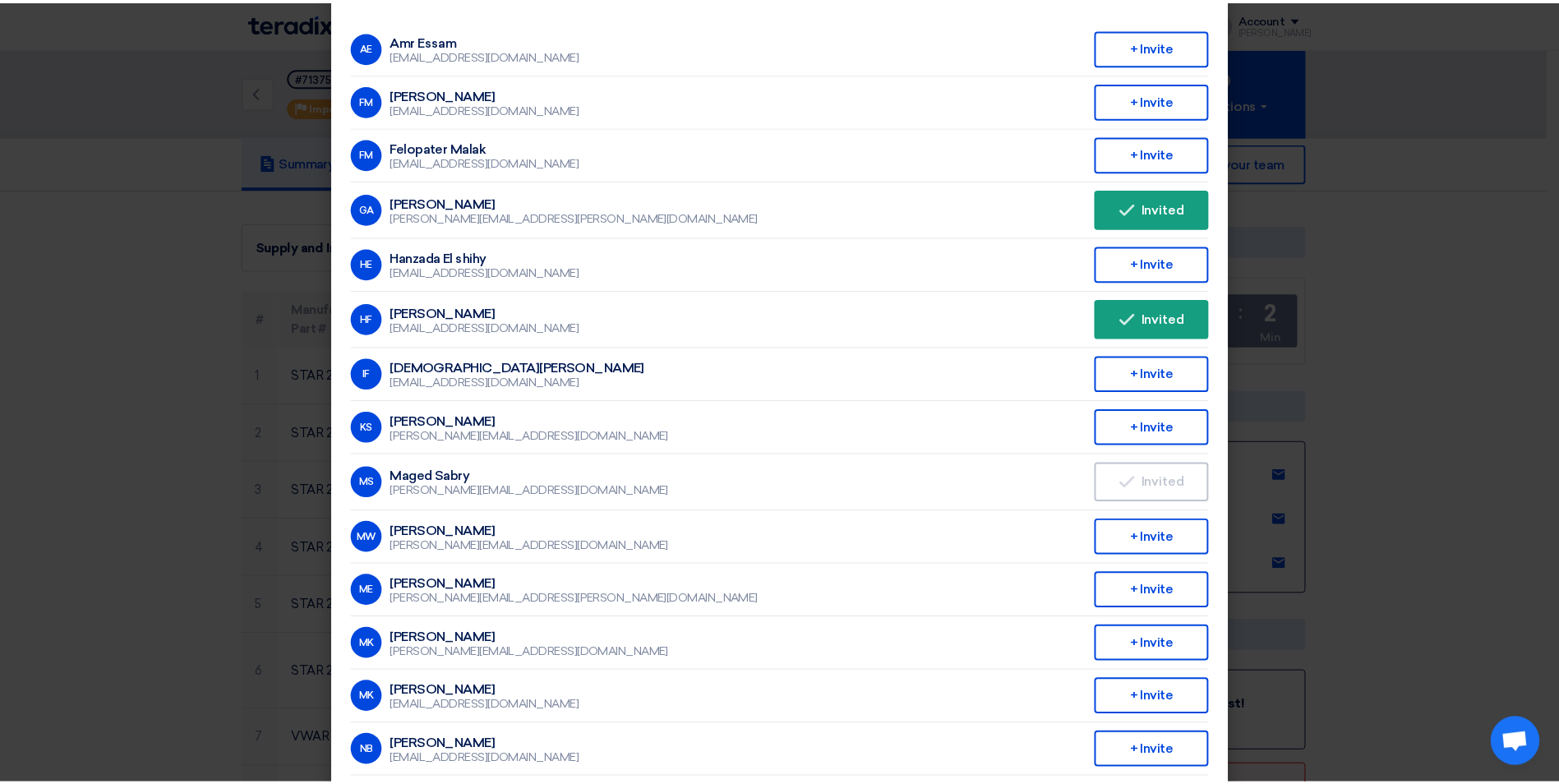
scroll to position [0, 0]
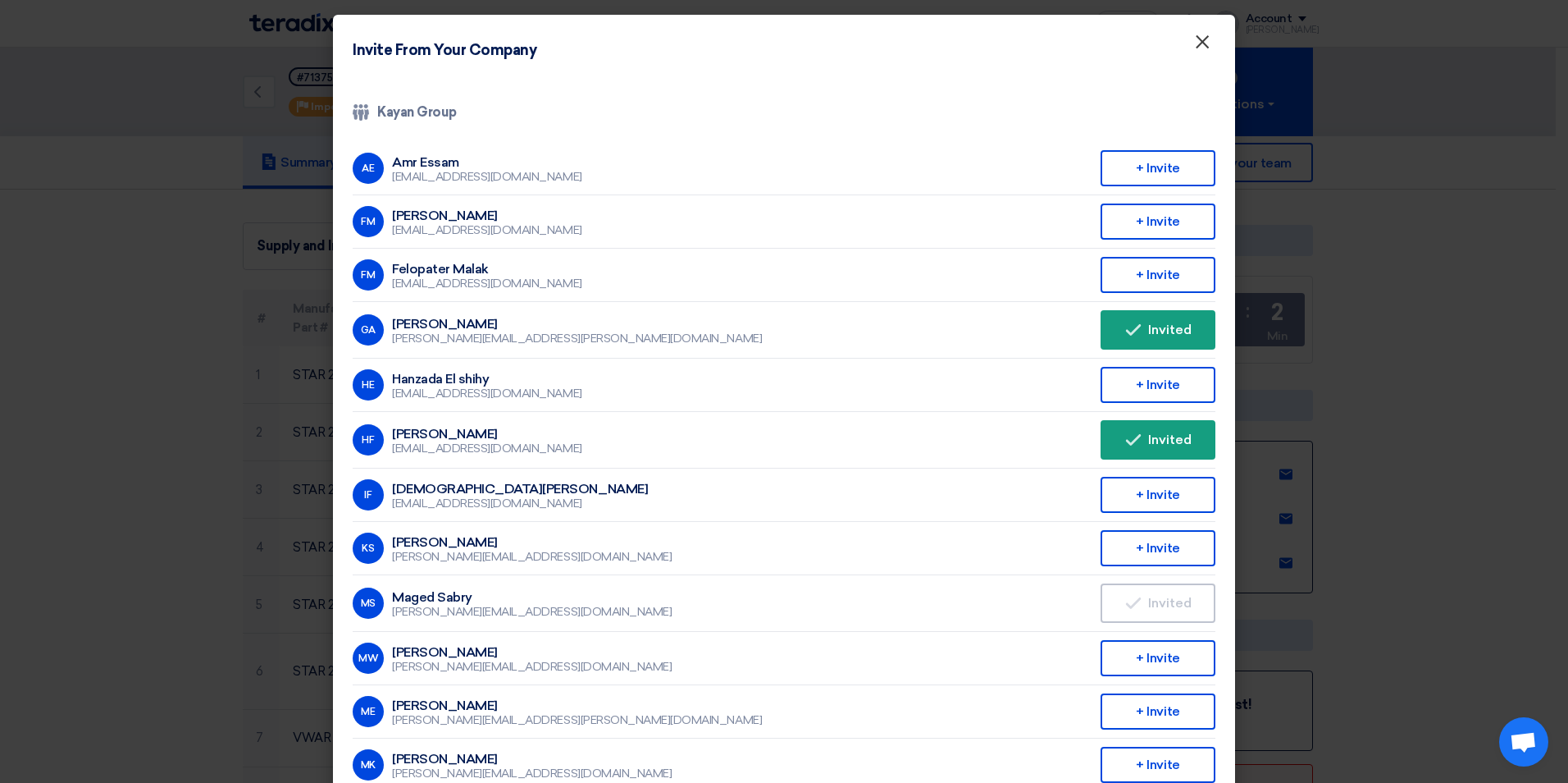
click at [1194, 43] on span "×" at bounding box center [1202, 45] width 16 height 33
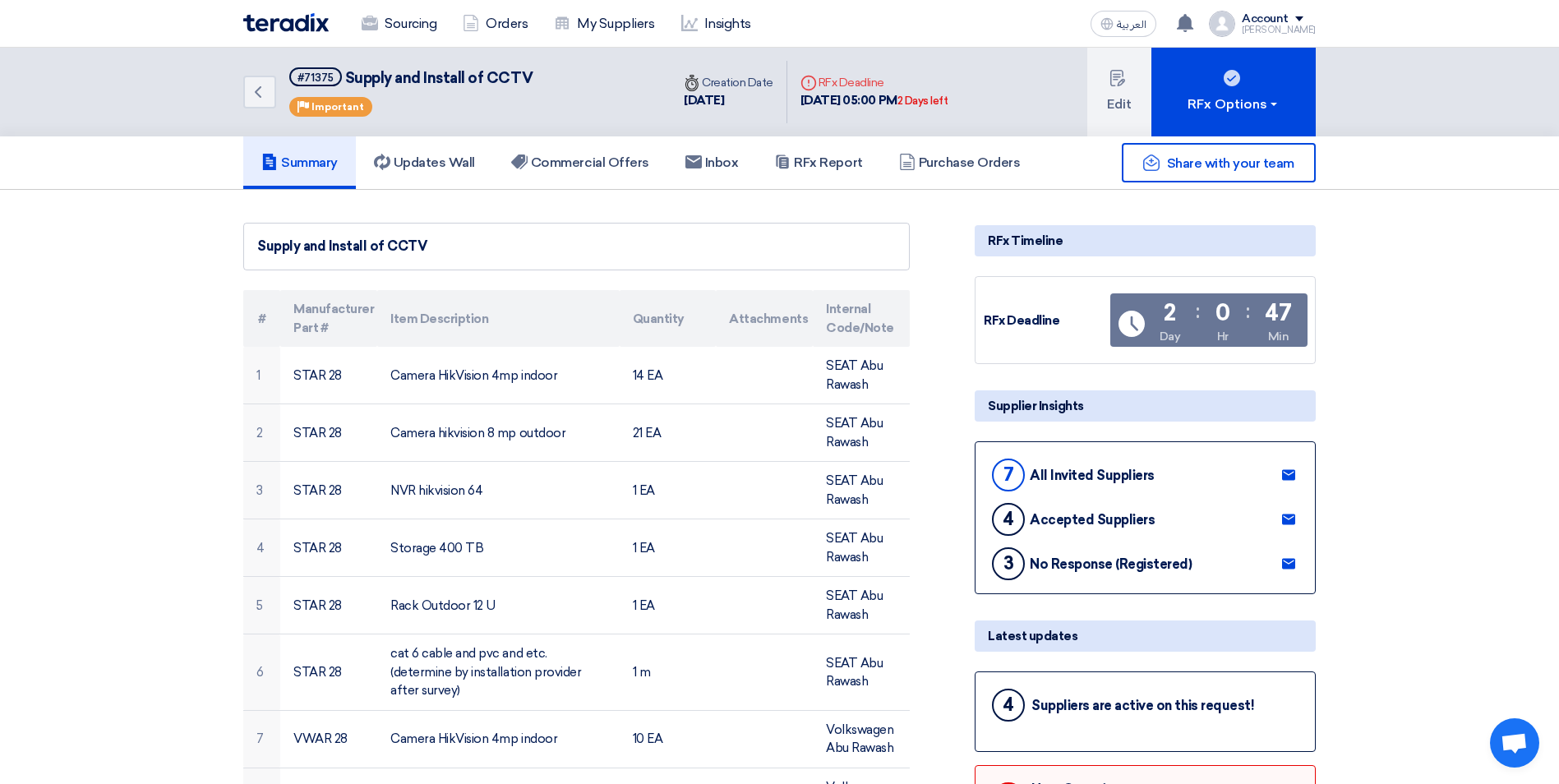
click at [398, 23] on link "Sourcing" at bounding box center [398, 23] width 101 height 36
